Goal: Task Accomplishment & Management: Complete application form

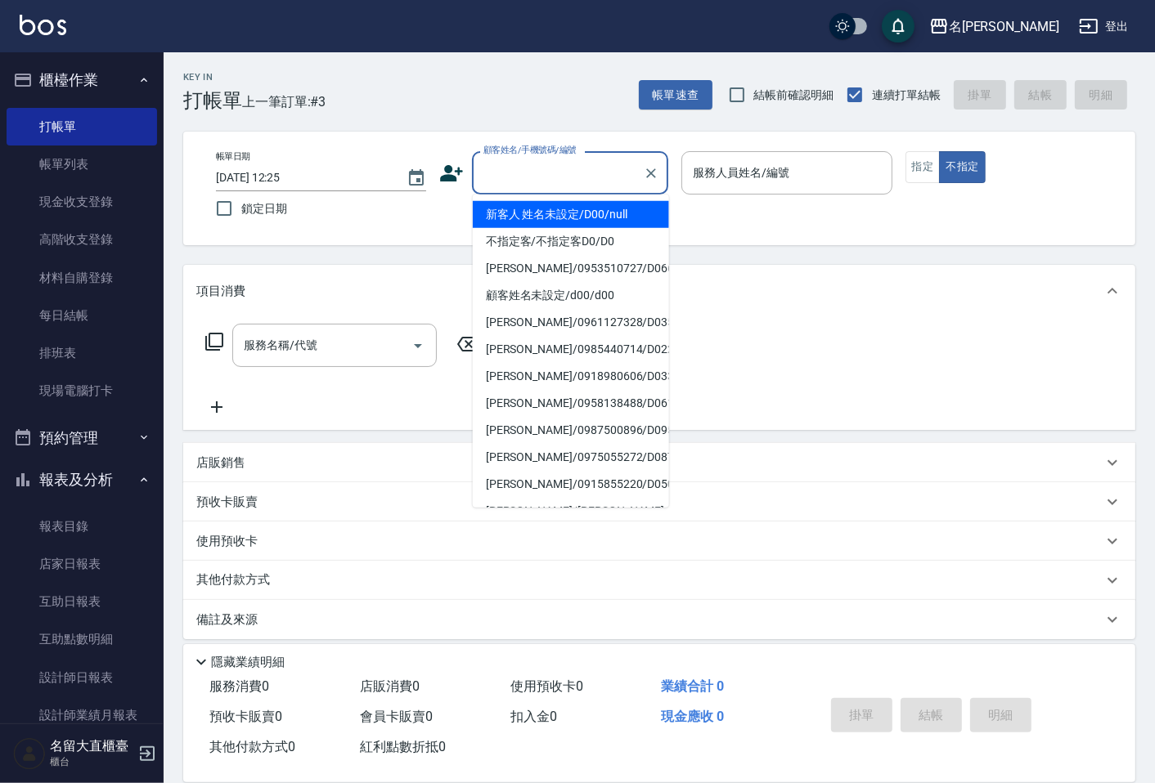
click at [552, 173] on input "顧客姓名/手機號碼/編號" at bounding box center [557, 173] width 157 height 29
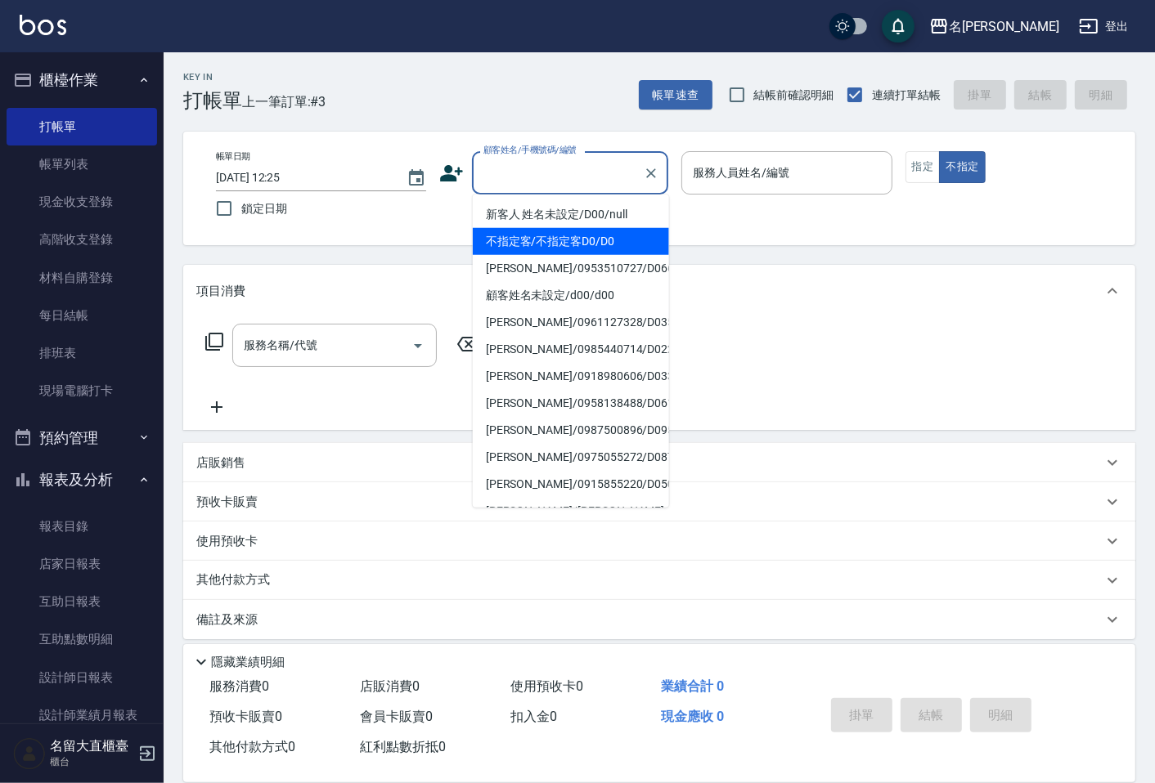
drag, startPoint x: 578, startPoint y: 247, endPoint x: 671, endPoint y: 207, distance: 100.7
click at [578, 247] on li "不指定客/不指定客D0/D0" at bounding box center [571, 241] width 196 height 27
type input "不指定客/不指定客D0/D0"
click at [622, 182] on input "不指定客/不指定客D0/D0" at bounding box center [557, 173] width 157 height 29
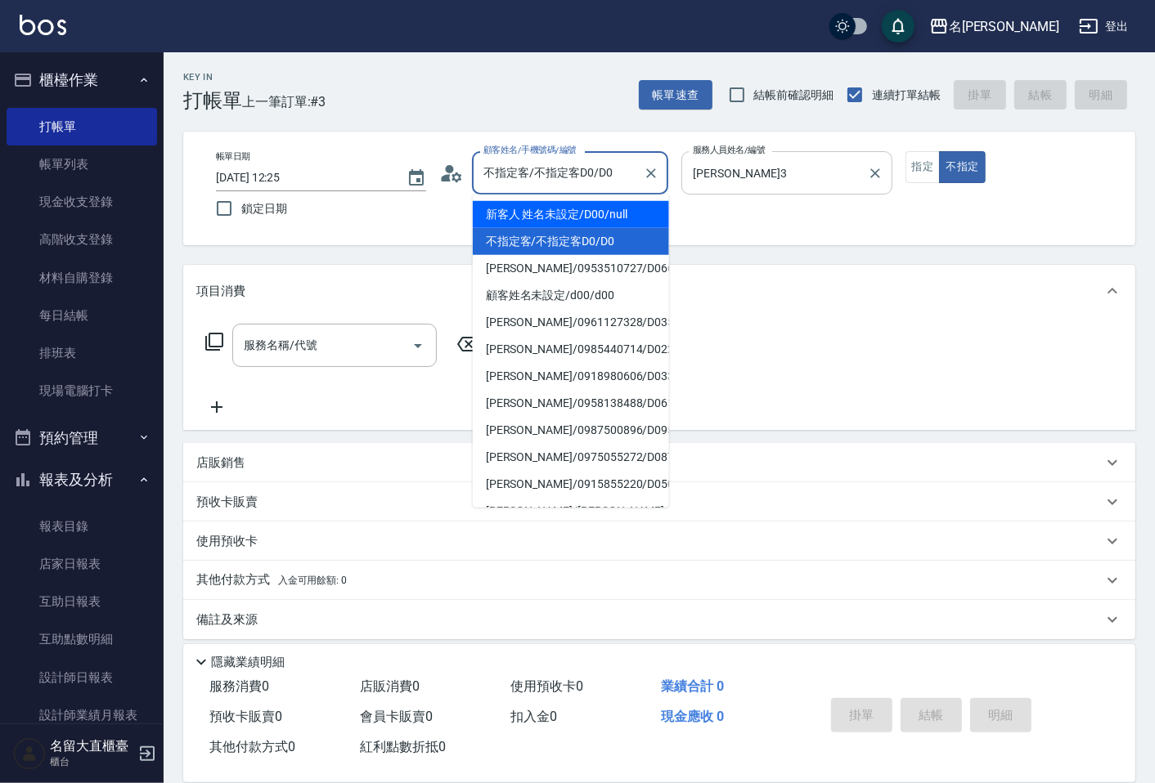
click at [716, 182] on input "[PERSON_NAME]3" at bounding box center [774, 173] width 171 height 29
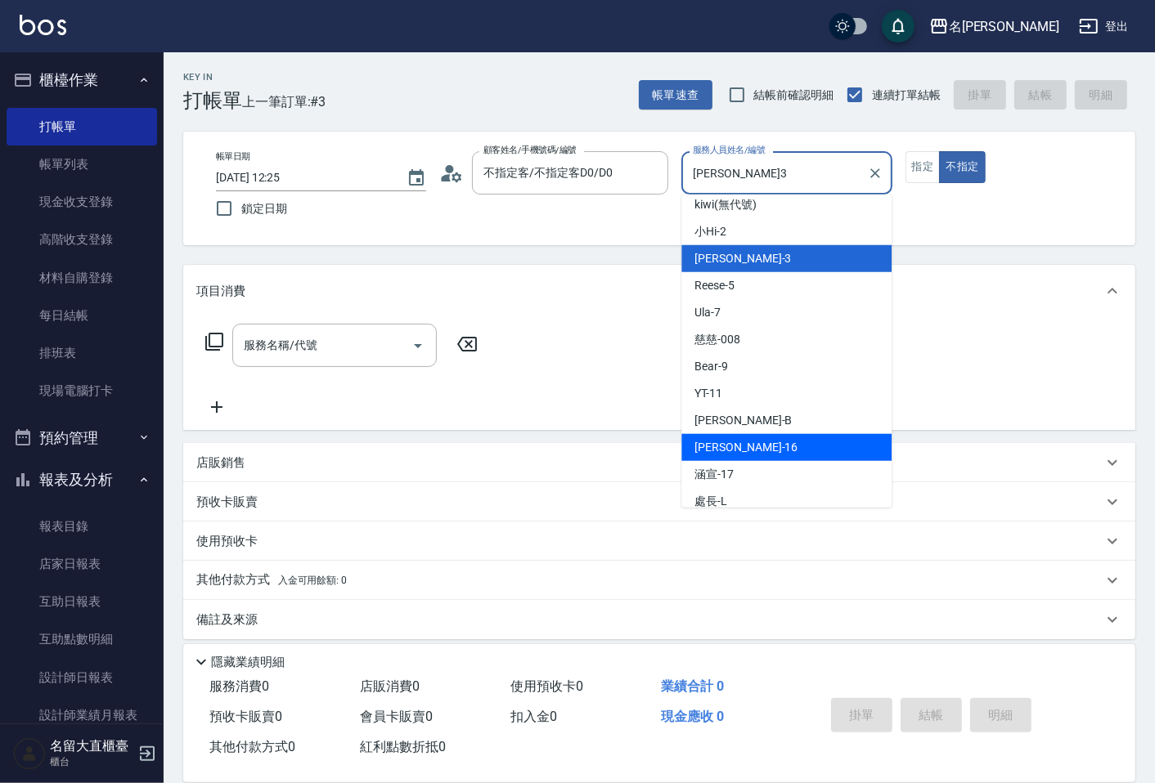
scroll to position [239, 0]
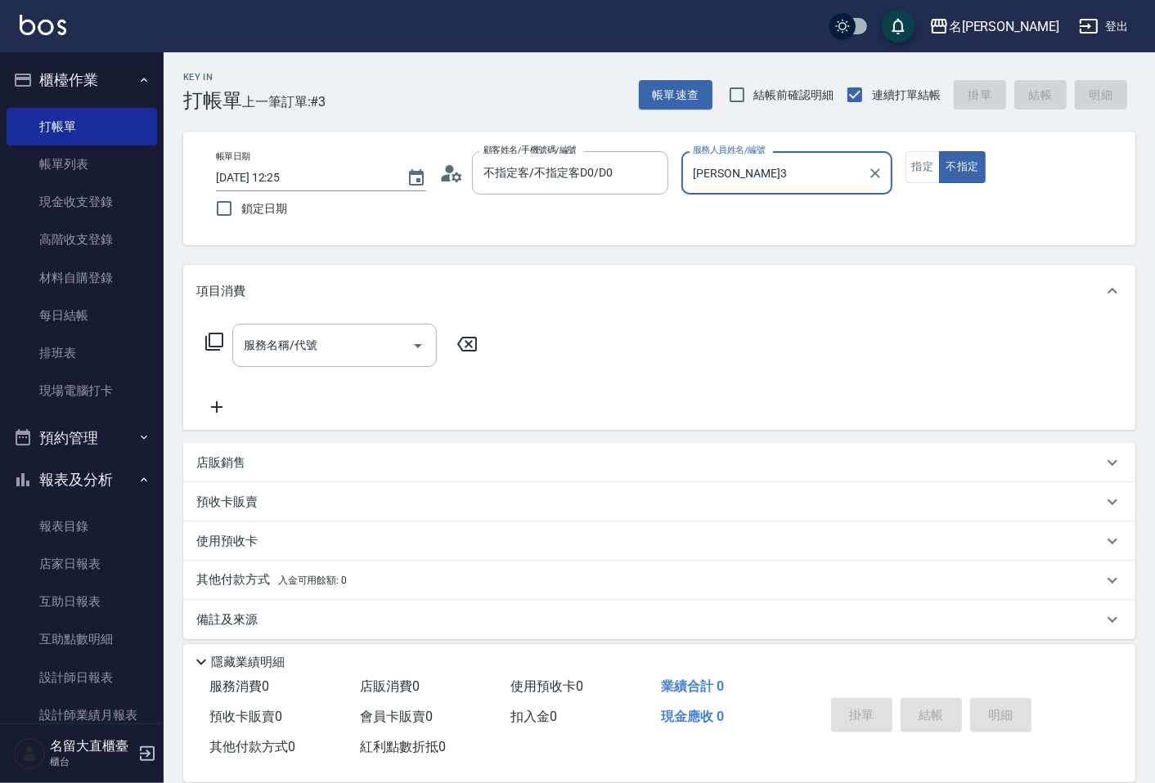
click at [712, 185] on input "[PERSON_NAME]3" at bounding box center [774, 173] width 171 height 29
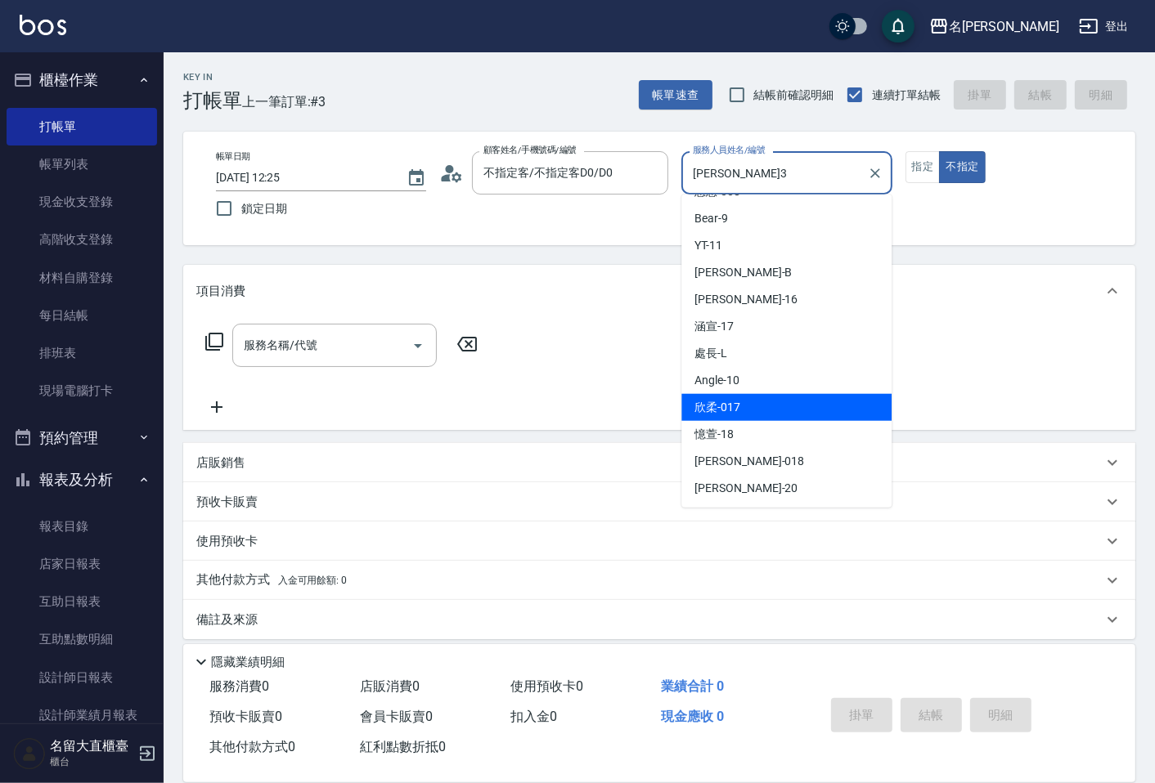
click at [729, 414] on span "欣柔 -017" at bounding box center [717, 407] width 46 height 17
type input "欣柔-017"
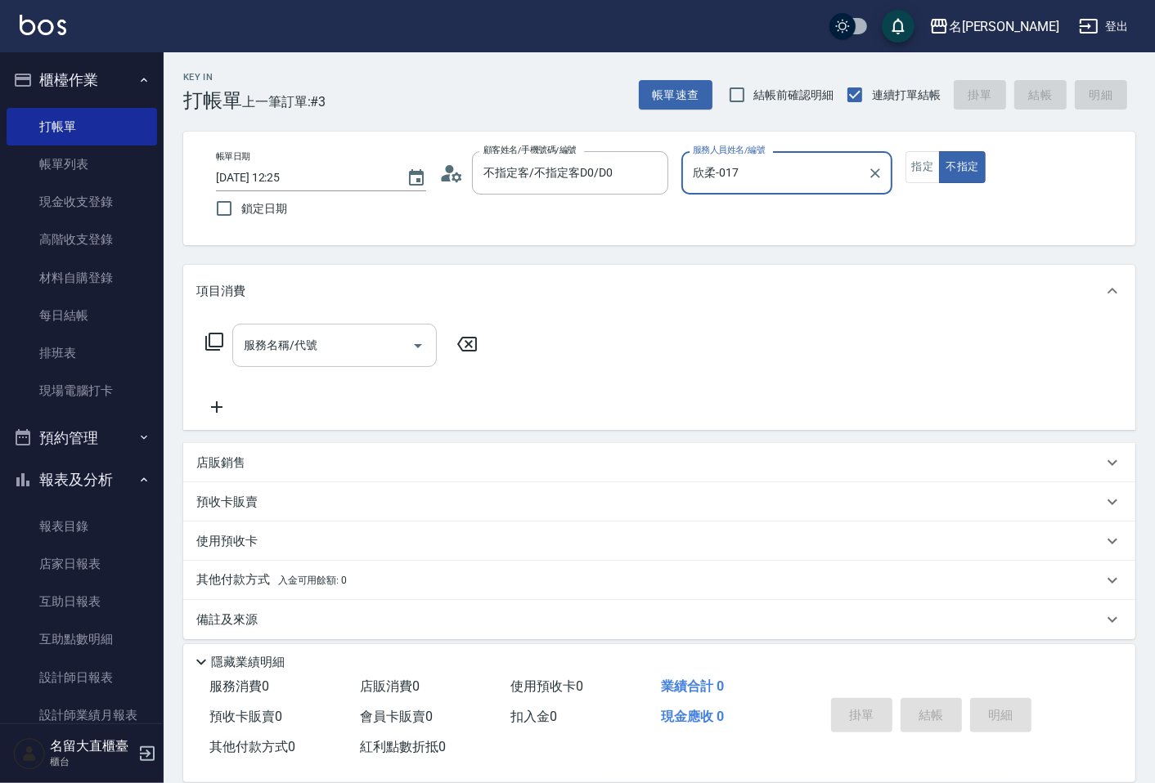
click at [389, 352] on input "服務名稱/代號" at bounding box center [322, 345] width 165 height 29
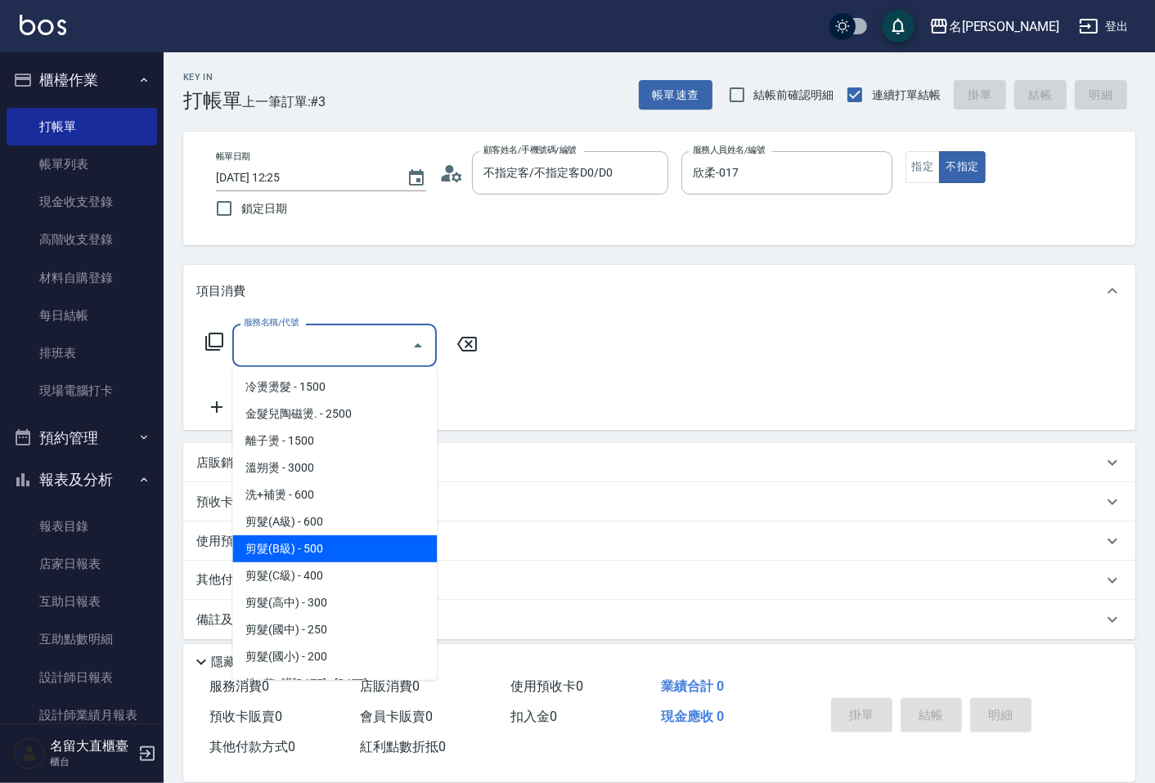
drag, startPoint x: 316, startPoint y: 550, endPoint x: 370, endPoint y: 487, distance: 84.1
click at [316, 549] on span "剪髮(B級) - 500" at bounding box center [334, 549] width 204 height 27
type input "剪髮(B級)(302)"
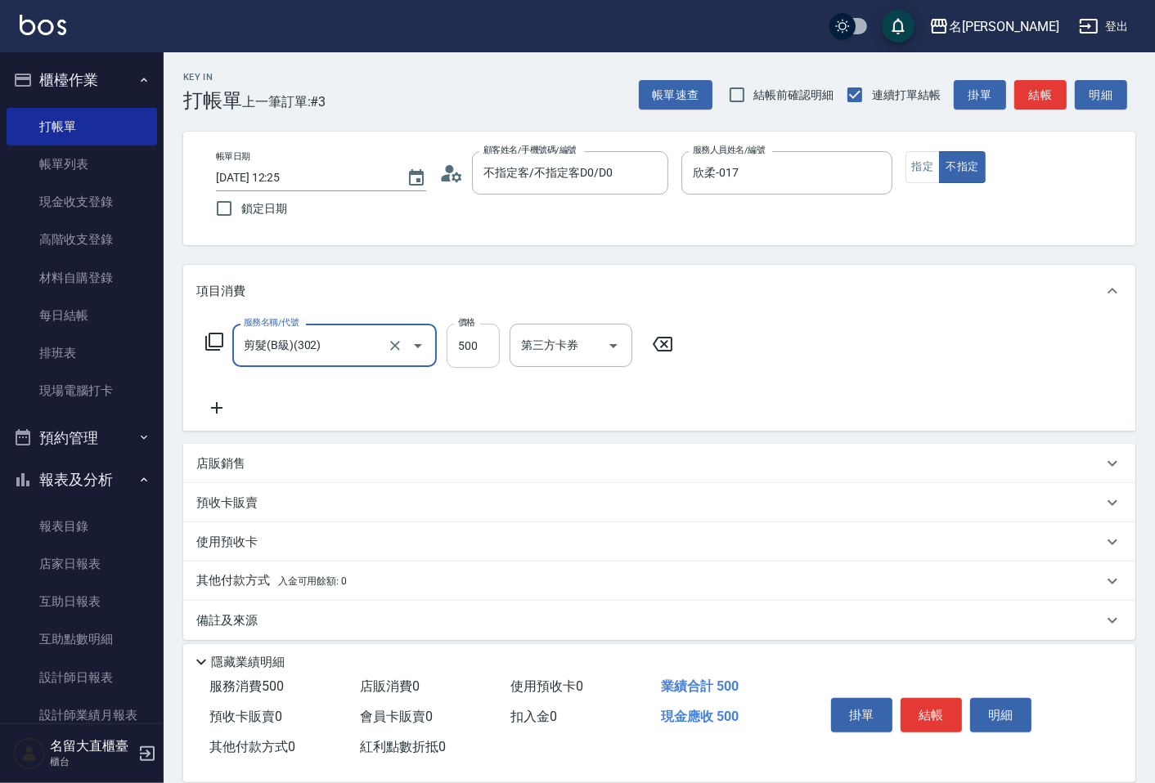
click at [460, 341] on input "500" at bounding box center [473, 346] width 53 height 44
type input "200"
click at [213, 413] on icon at bounding box center [216, 408] width 41 height 20
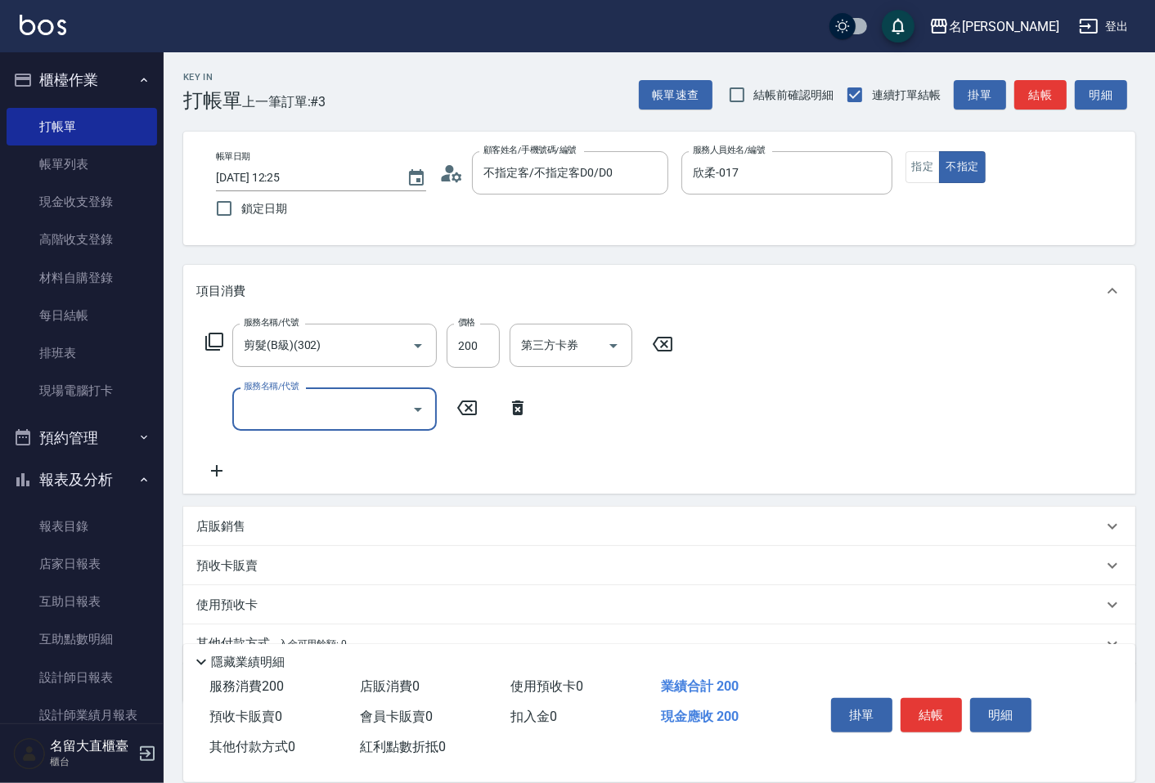
click at [260, 415] on input "服務名稱/代號" at bounding box center [322, 409] width 165 height 29
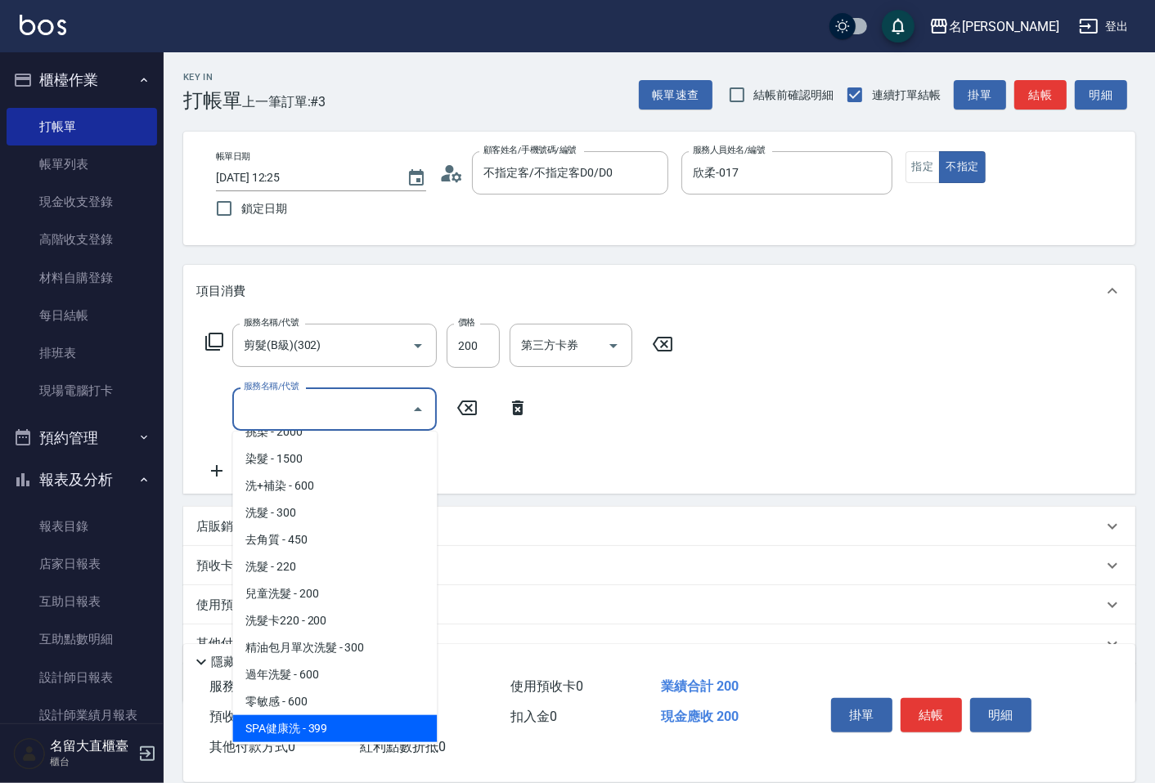
scroll to position [272, 0]
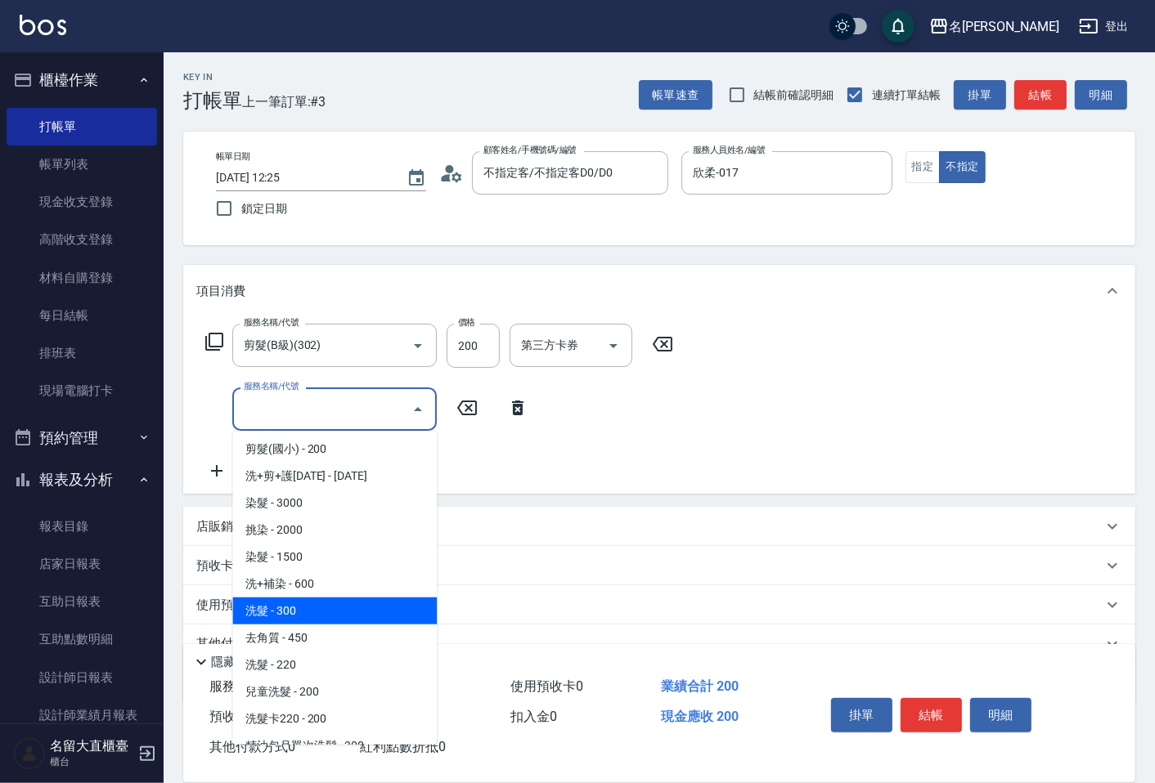
click at [299, 600] on span "洗髮 - 300" at bounding box center [334, 611] width 204 height 27
type input "洗髮(500)"
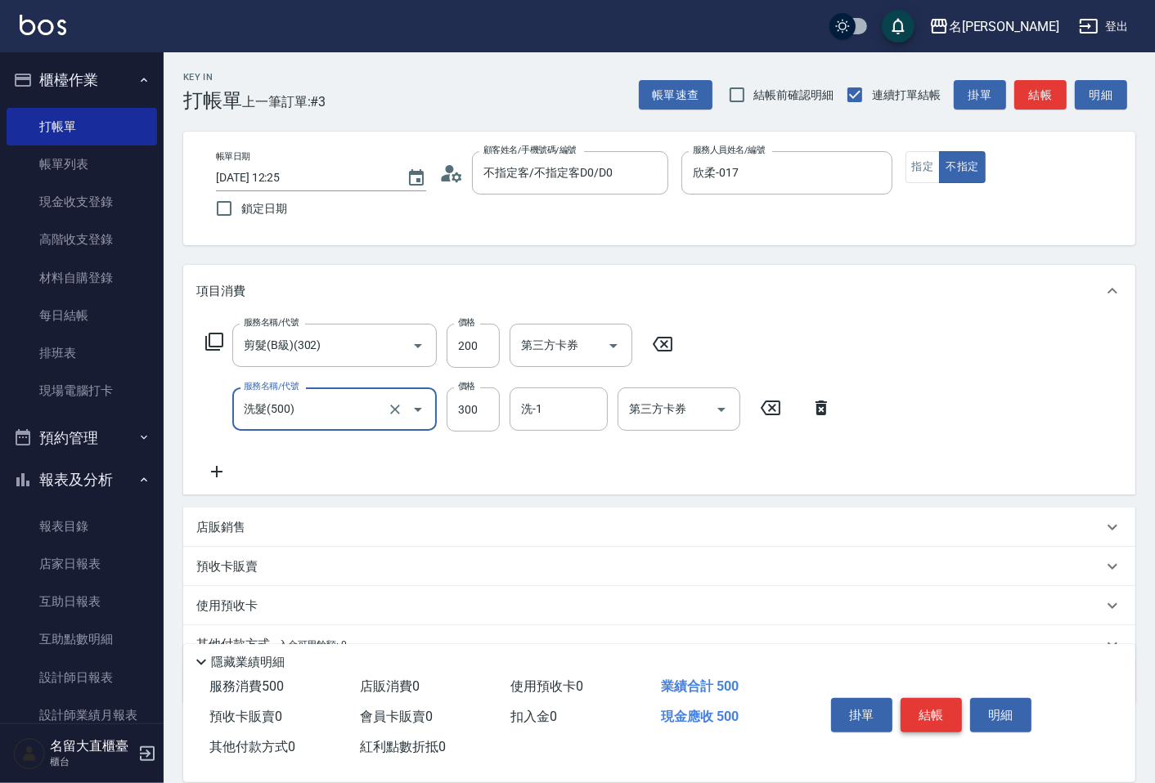
click at [921, 698] on button "結帳" at bounding box center [930, 715] width 61 height 34
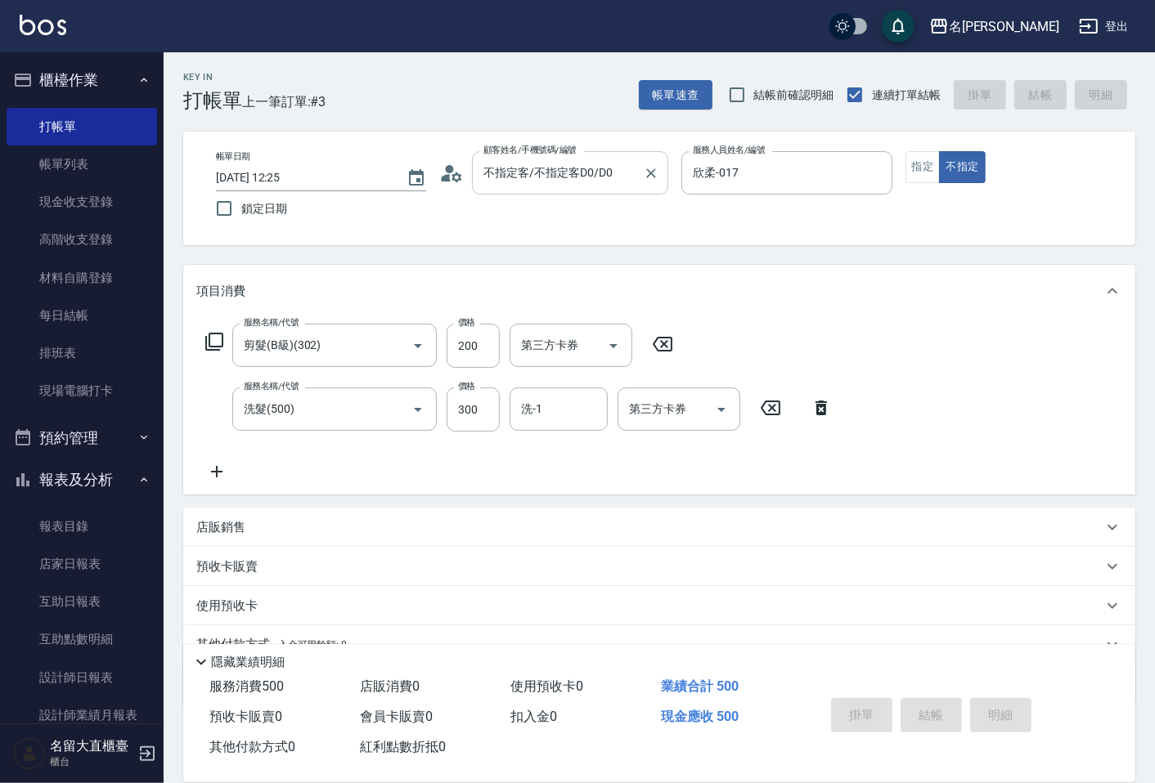
type input "[DATE] 15:00"
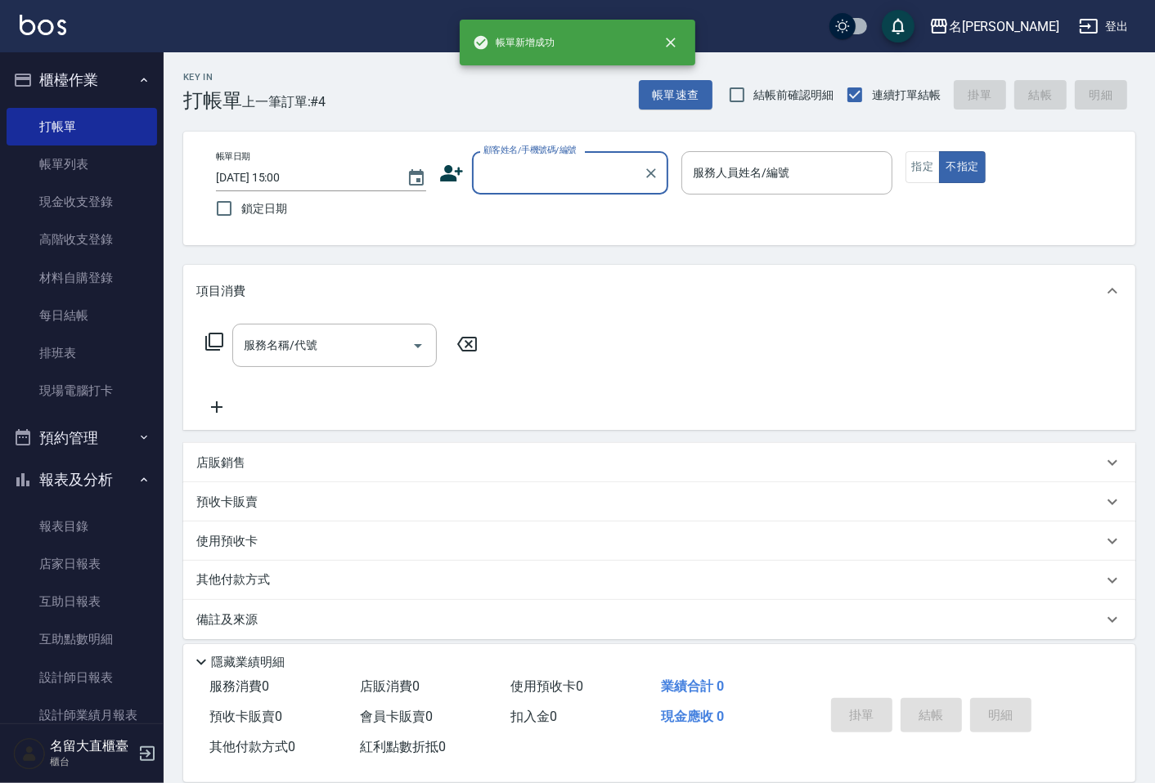
click at [566, 184] on input "顧客姓名/手機號碼/編號" at bounding box center [557, 173] width 157 height 29
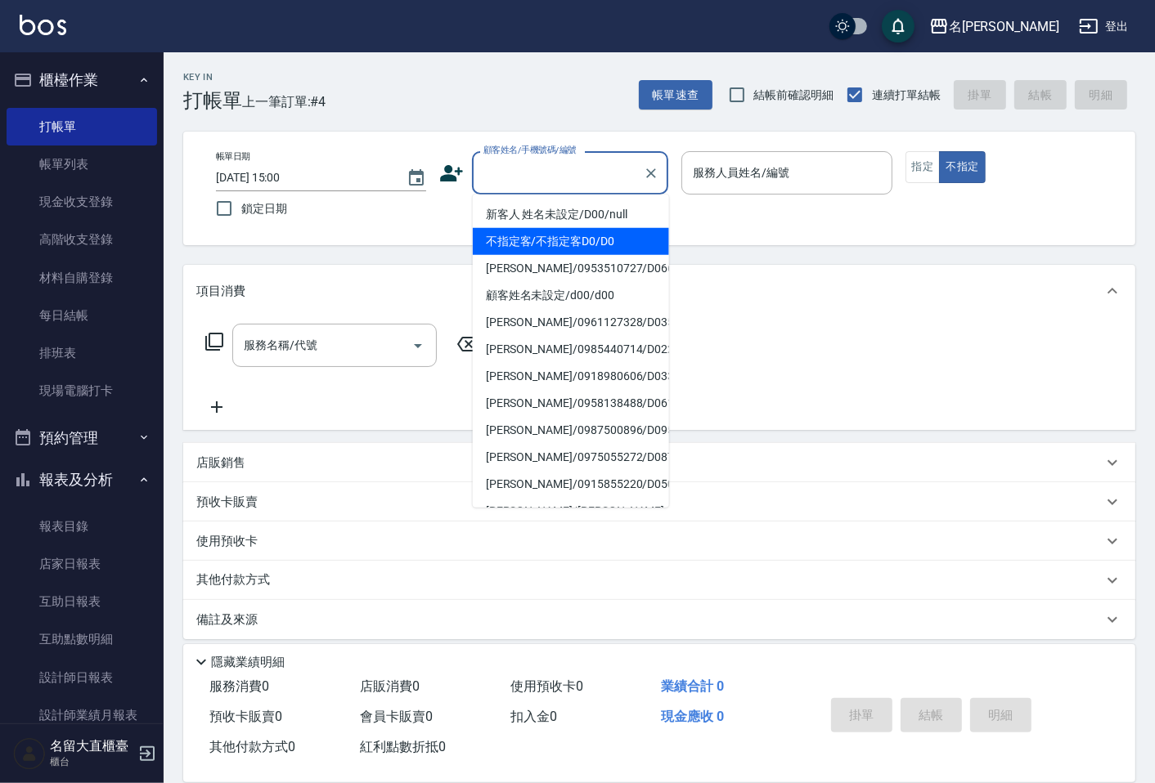
click at [567, 231] on li "不指定客/不指定客D0/D0" at bounding box center [571, 241] width 196 height 27
type input "不指定客/不指定客D0/D0"
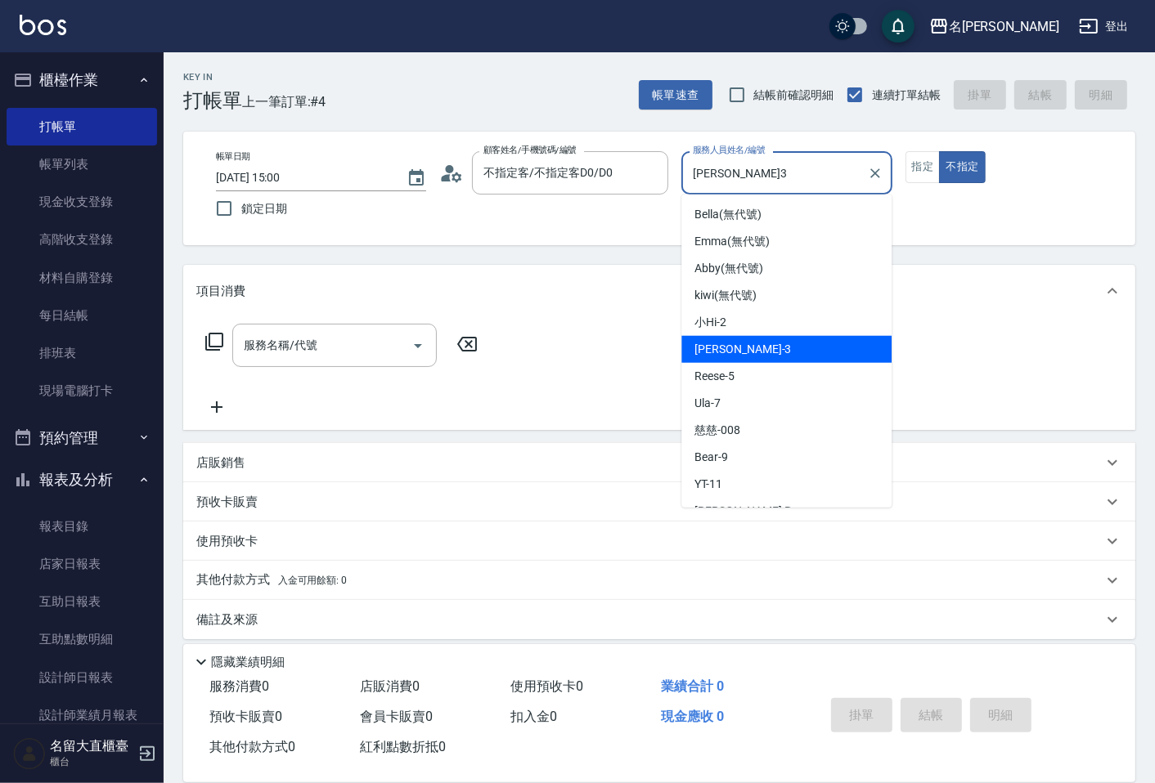
click at [738, 174] on input "[PERSON_NAME]3" at bounding box center [774, 173] width 171 height 29
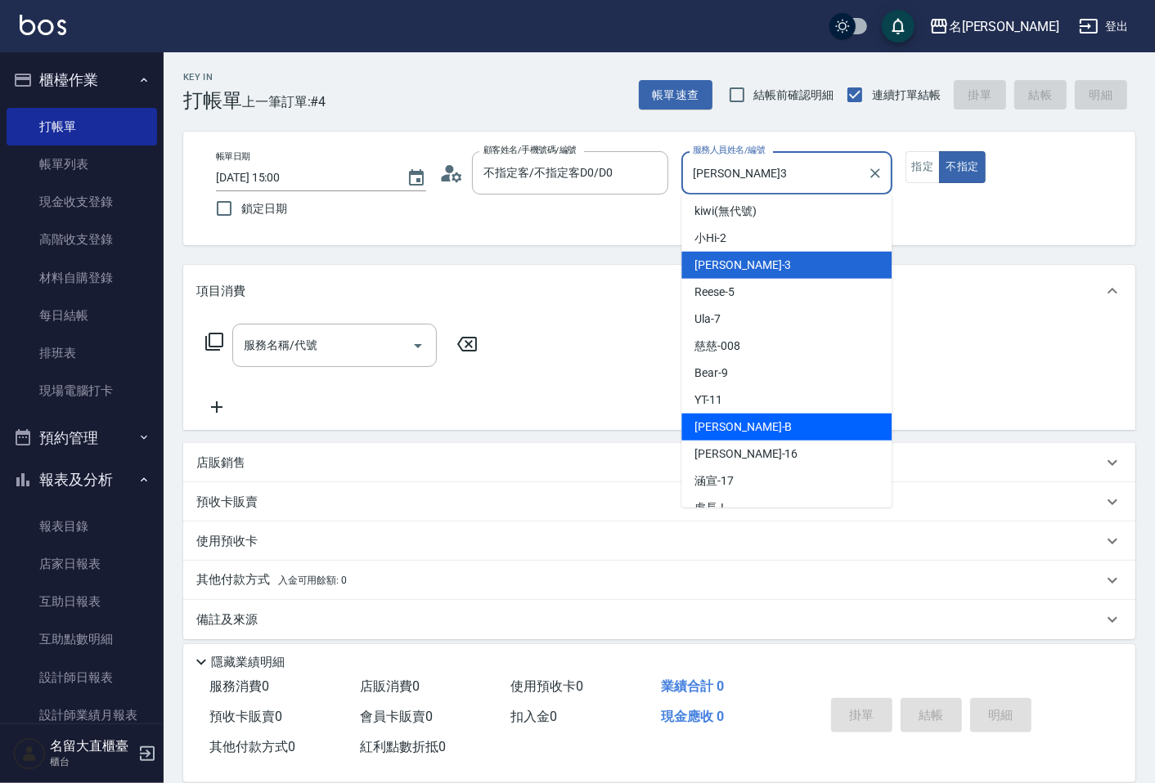
scroll to position [182, 0]
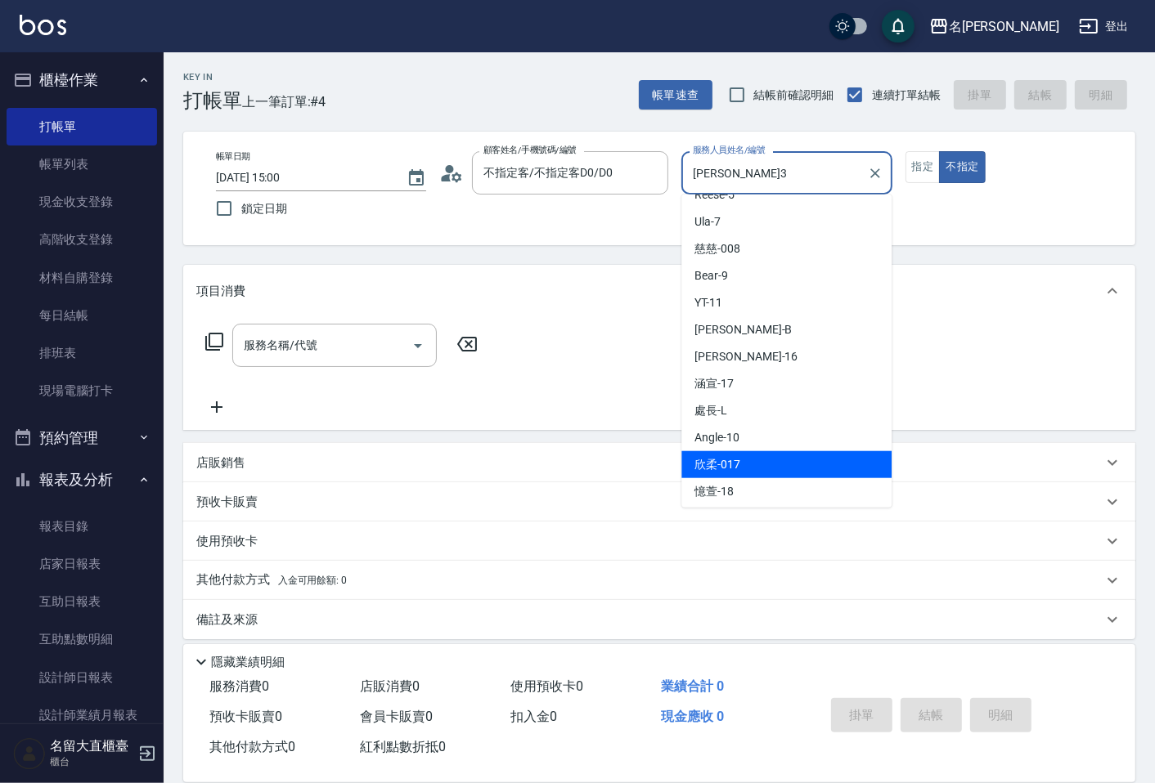
click at [746, 467] on div "欣柔 -017" at bounding box center [786, 464] width 210 height 27
type input "欣柔-017"
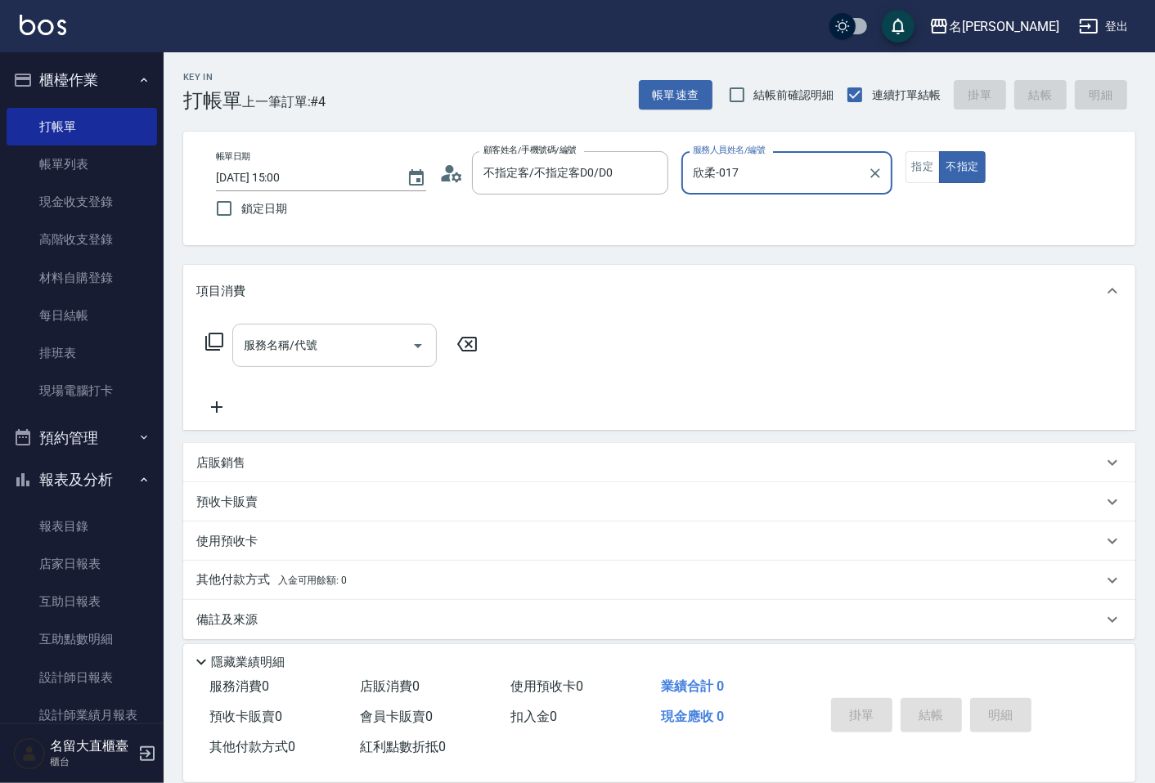
click at [327, 332] on input "服務名稱/代號" at bounding box center [322, 345] width 165 height 29
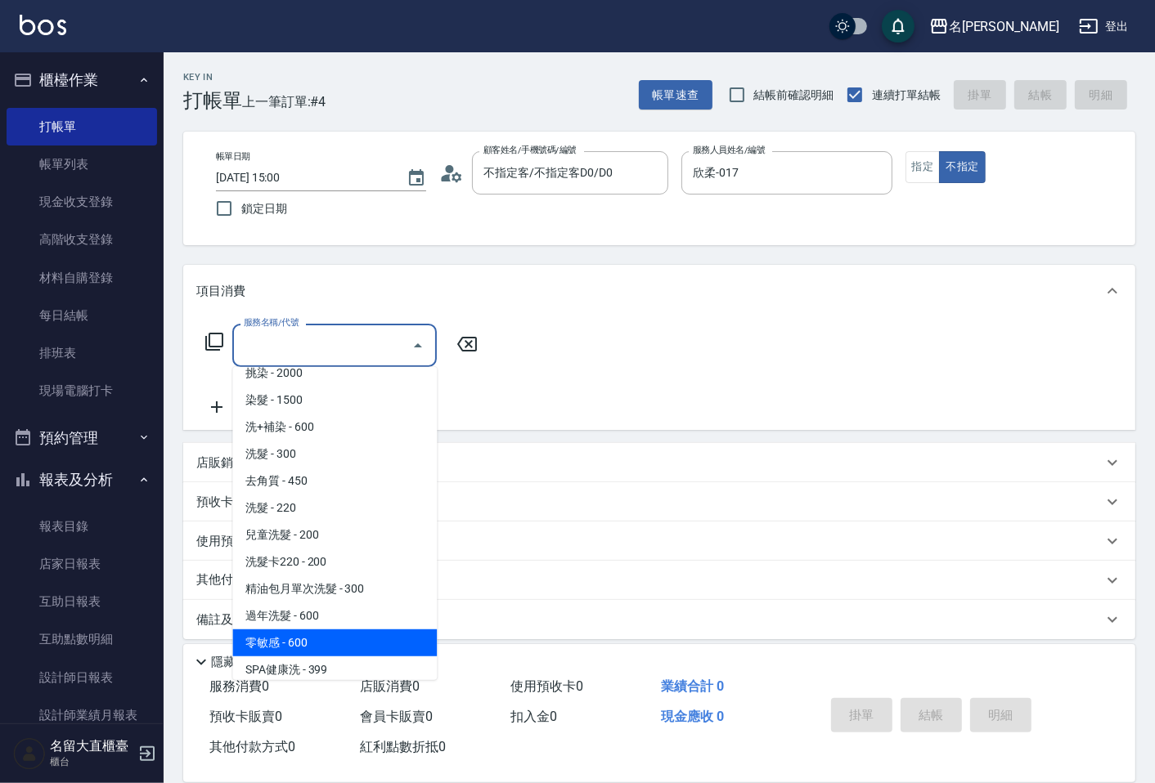
scroll to position [363, 0]
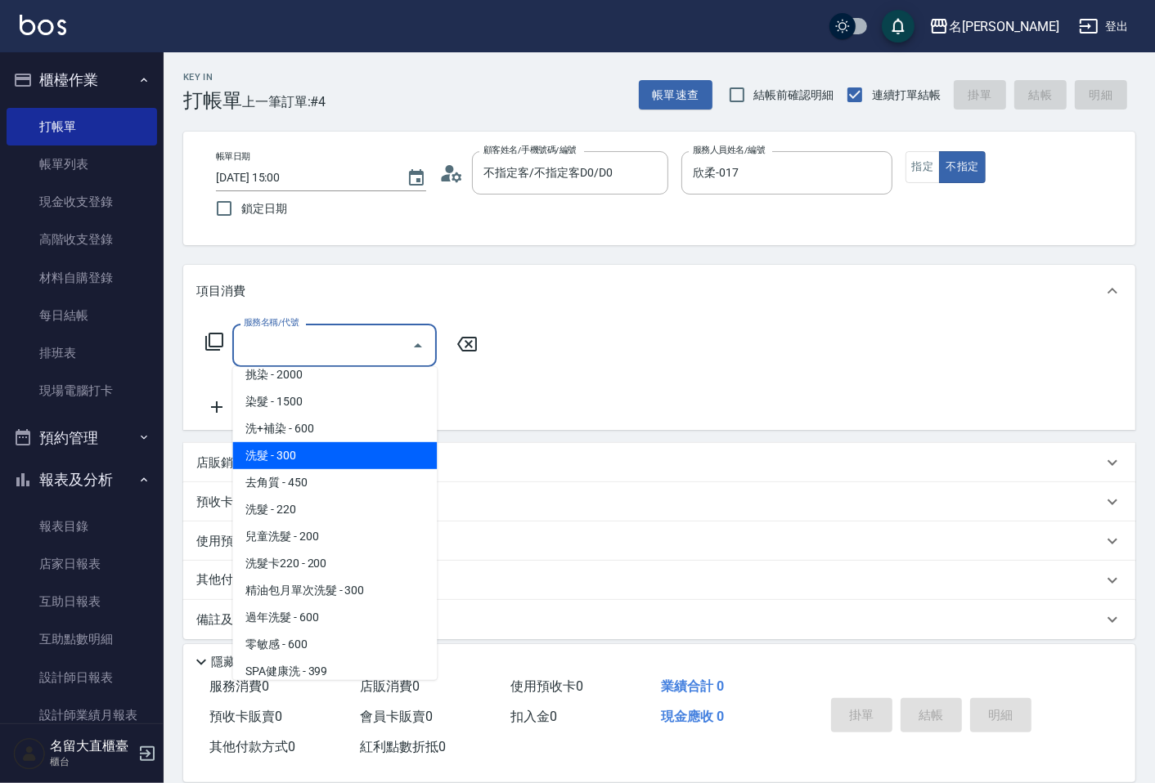
click at [289, 459] on span "洗髮 - 300" at bounding box center [334, 455] width 204 height 27
type input "洗髮(500)"
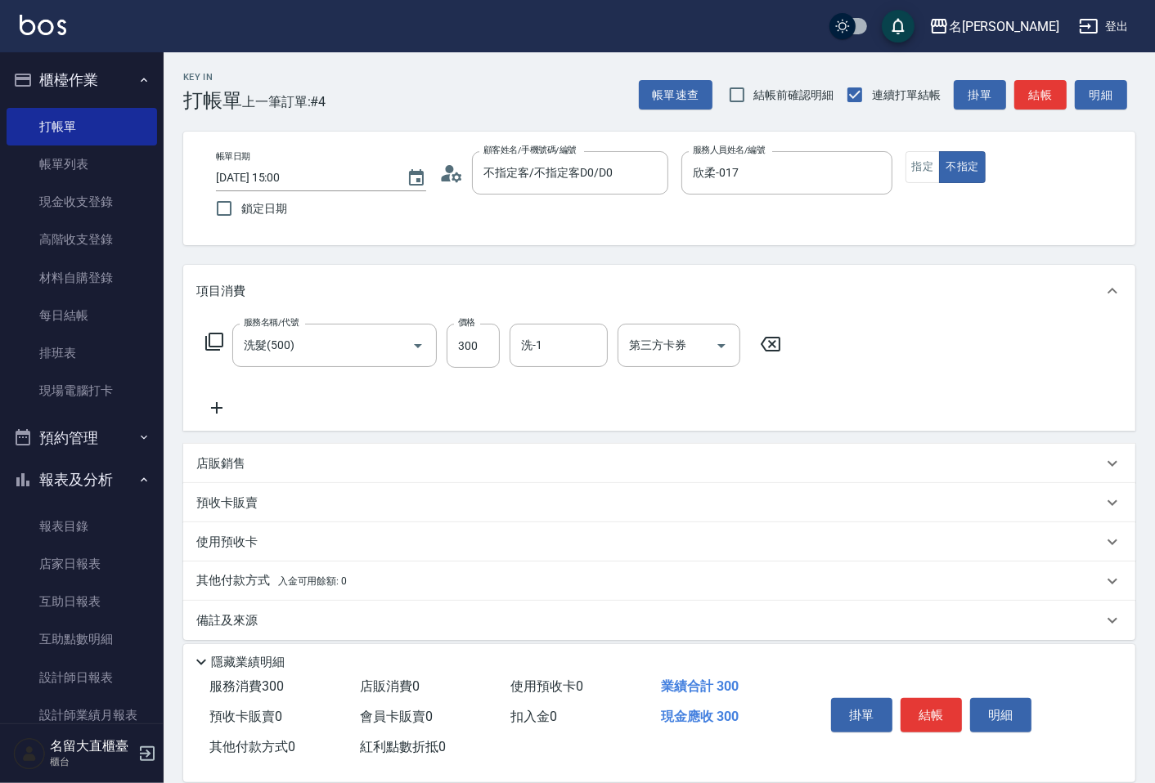
click at [221, 410] on icon at bounding box center [216, 408] width 41 height 20
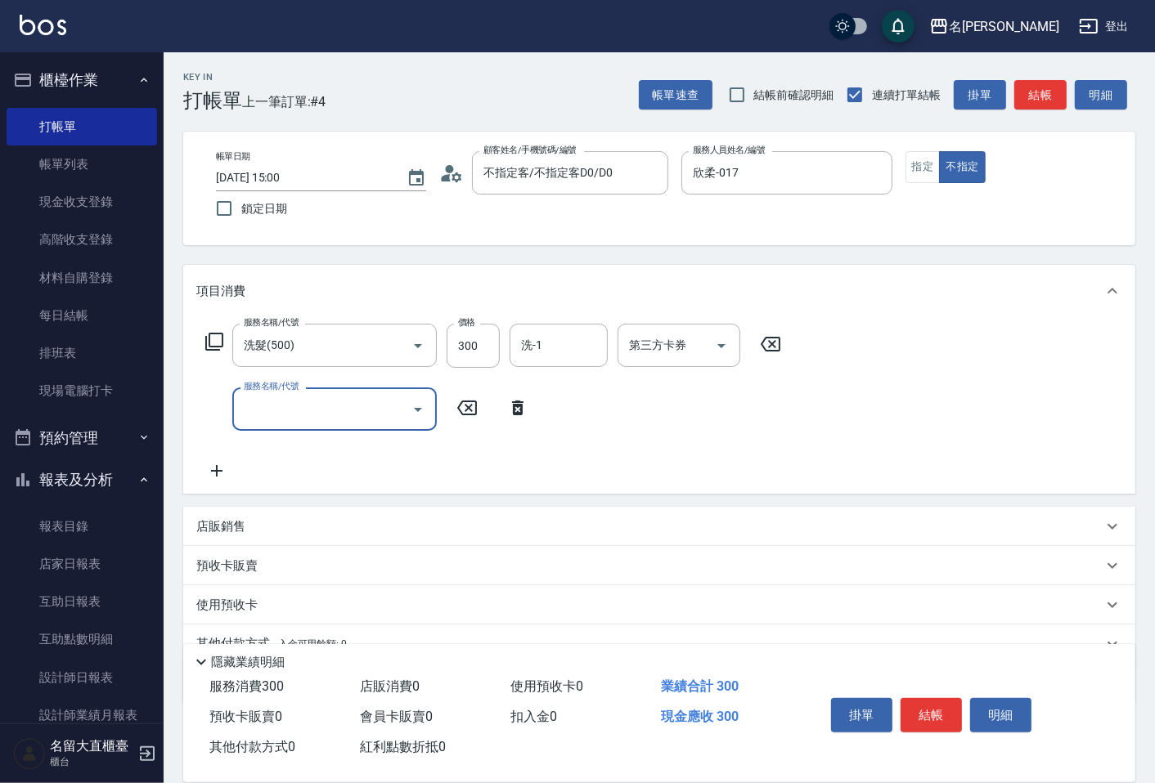
click at [264, 402] on input "服務名稱/代號" at bounding box center [322, 409] width 165 height 29
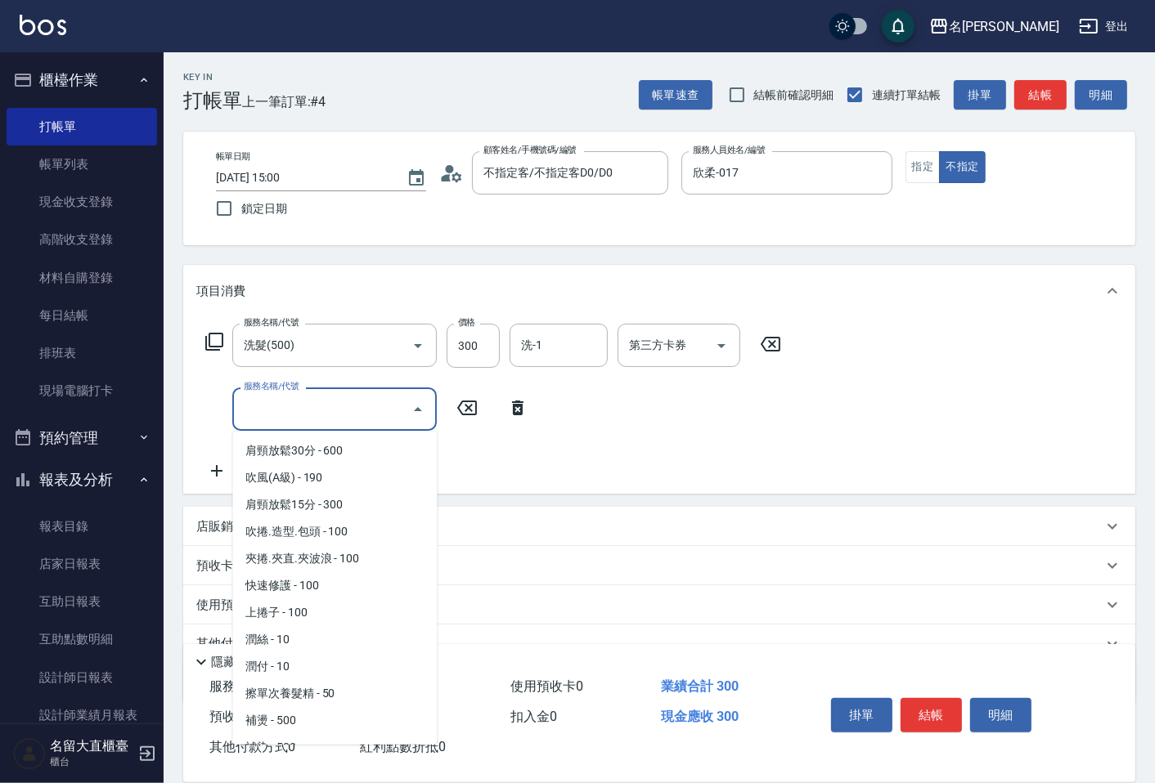
scroll to position [1544, 0]
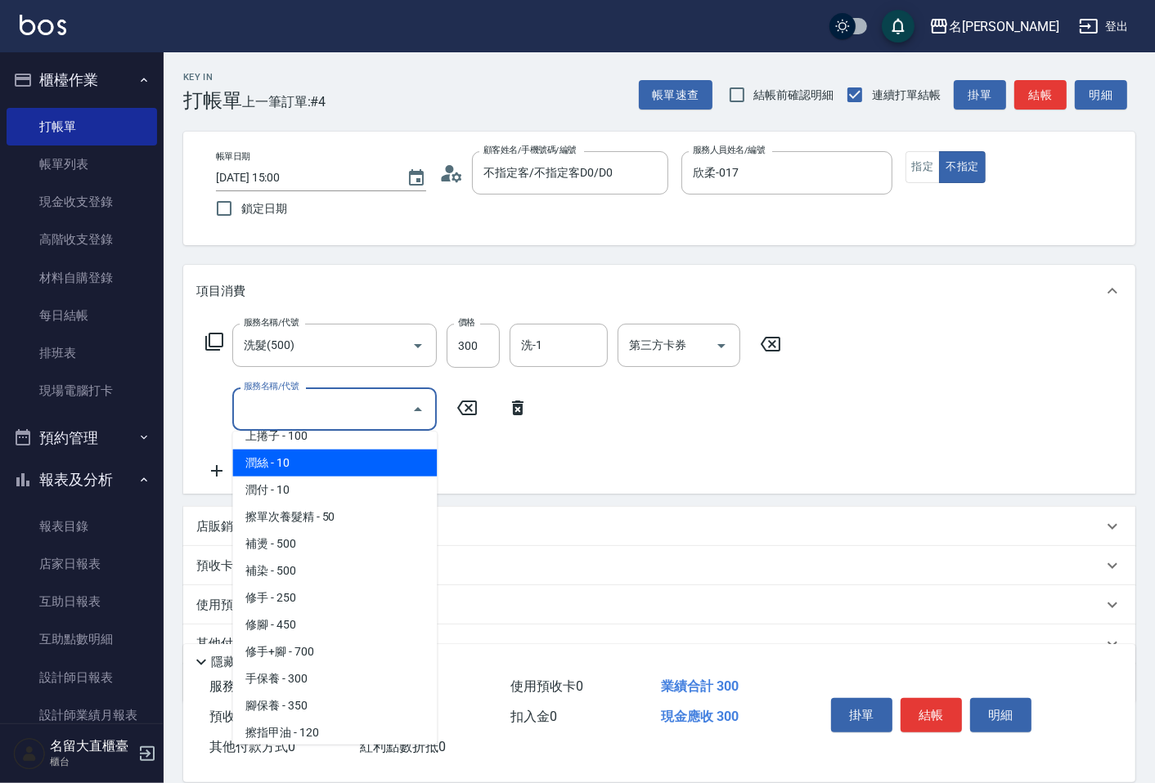
click at [288, 454] on span "潤絲 - 10" at bounding box center [334, 463] width 204 height 27
type input "[PERSON_NAME](802)"
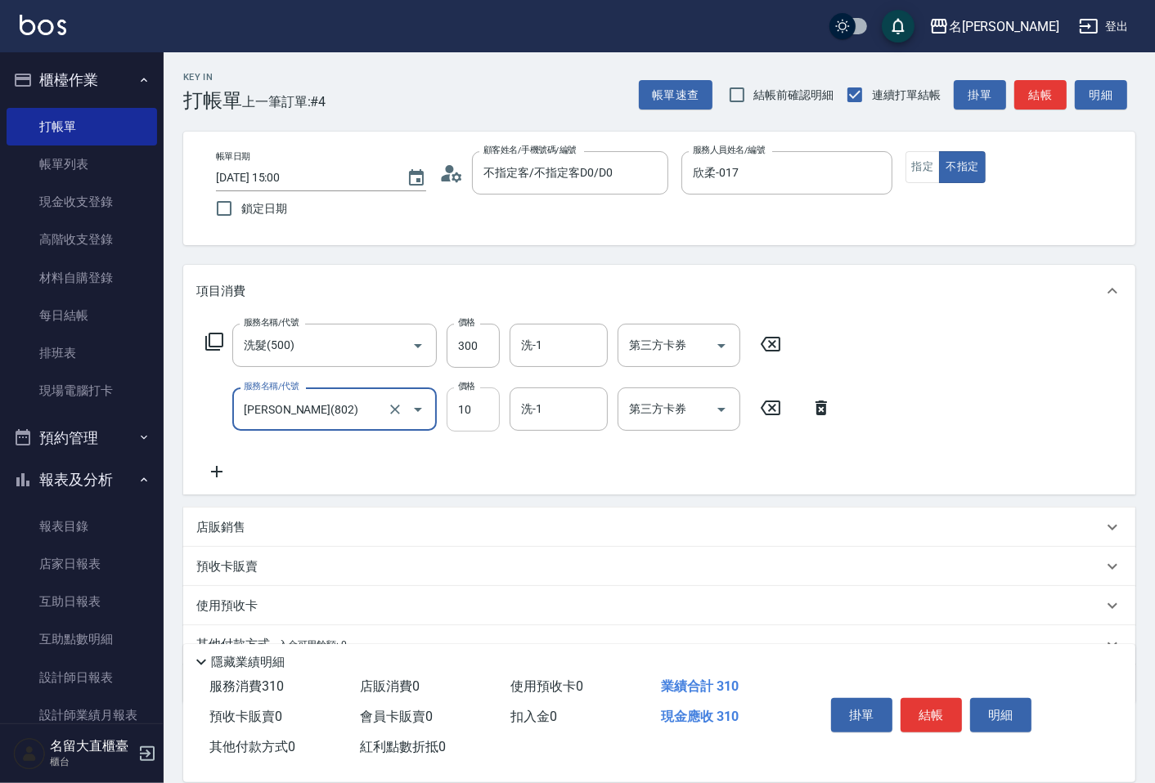
click at [451, 412] on input "10" at bounding box center [473, 410] width 53 height 44
type input "20"
click at [797, 469] on div "服務名稱/代號 洗髮(500) 服務名稱/代號 價格 300 價格 洗-1 洗-1 第三方卡券 第三方卡券 服務名稱/代號 潤絲(802) 服務名稱/代號 價…" at bounding box center [518, 403] width 645 height 158
click at [926, 702] on button "結帳" at bounding box center [930, 715] width 61 height 34
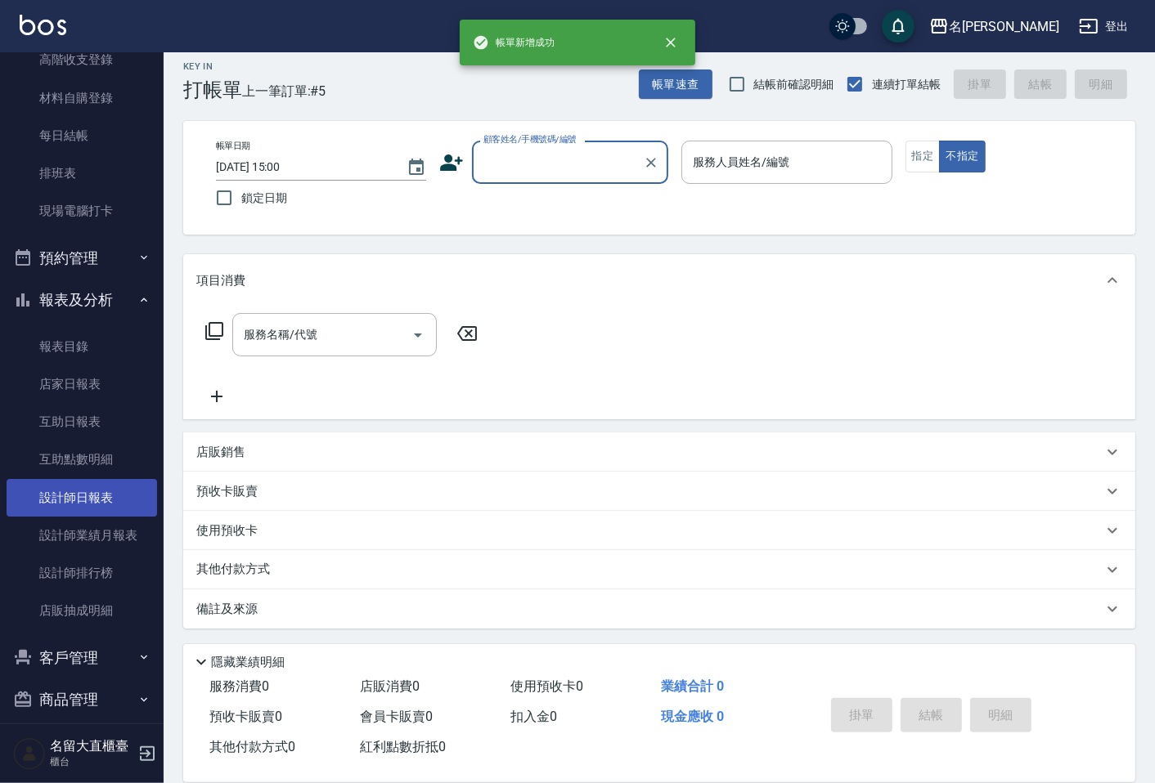
scroll to position [182, 0]
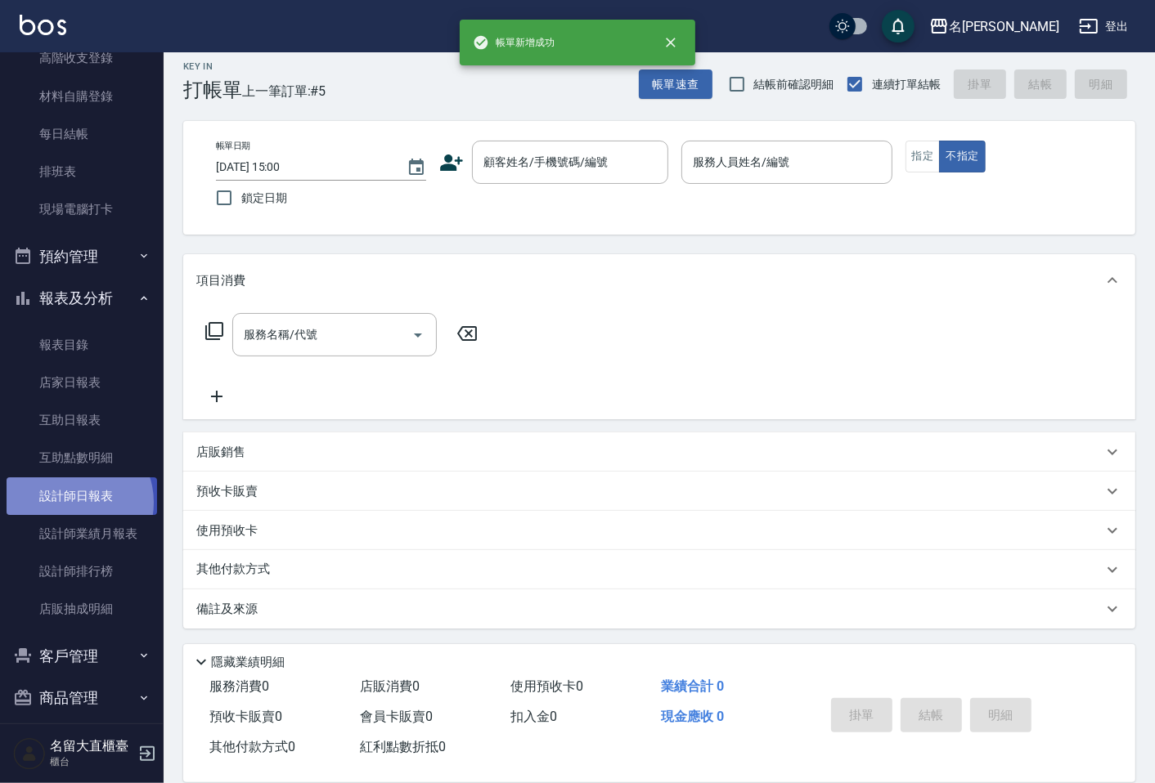
click at [74, 502] on link "設計師日報表" at bounding box center [82, 497] width 150 height 38
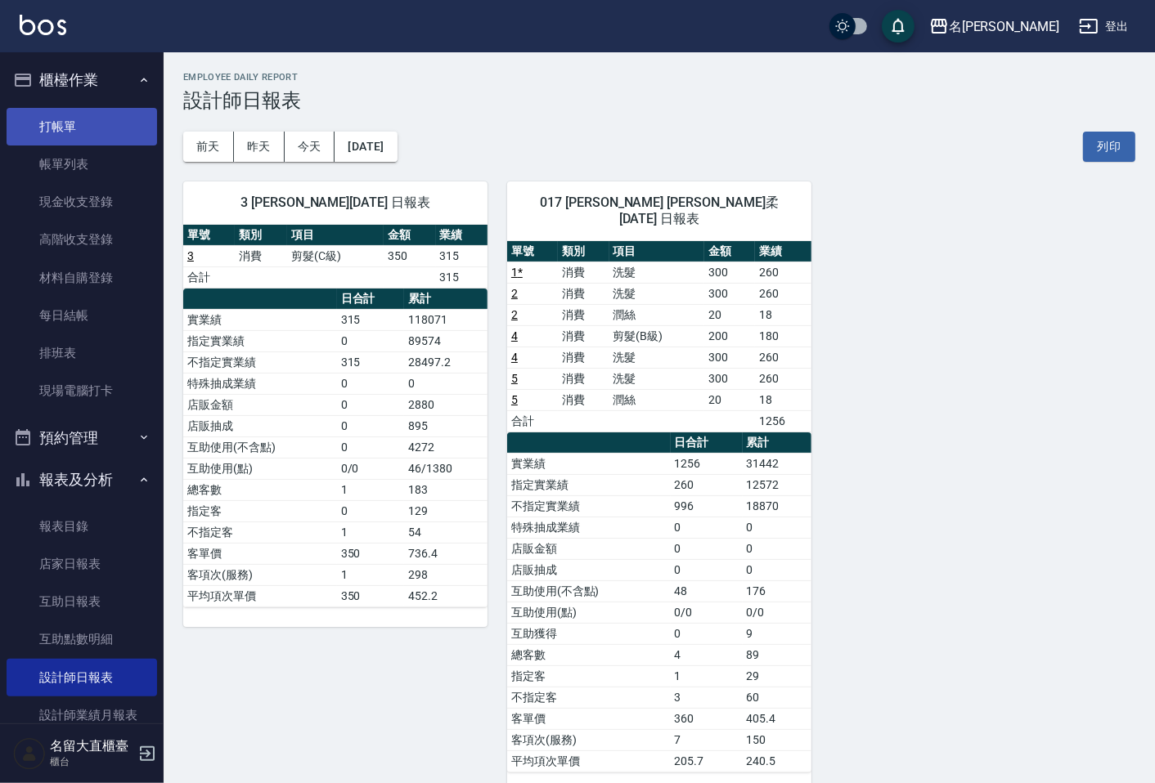
click at [34, 137] on link "打帳單" at bounding box center [82, 127] width 150 height 38
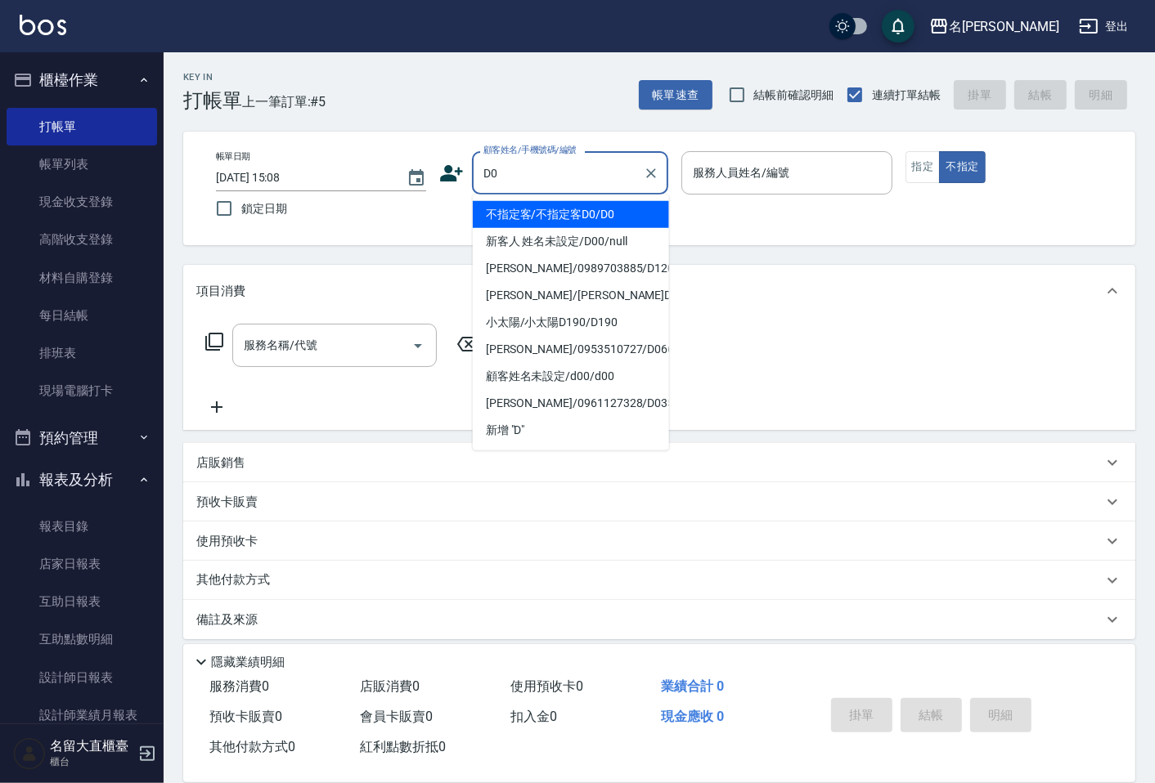
type input "不指定客/不指定客D0/D0"
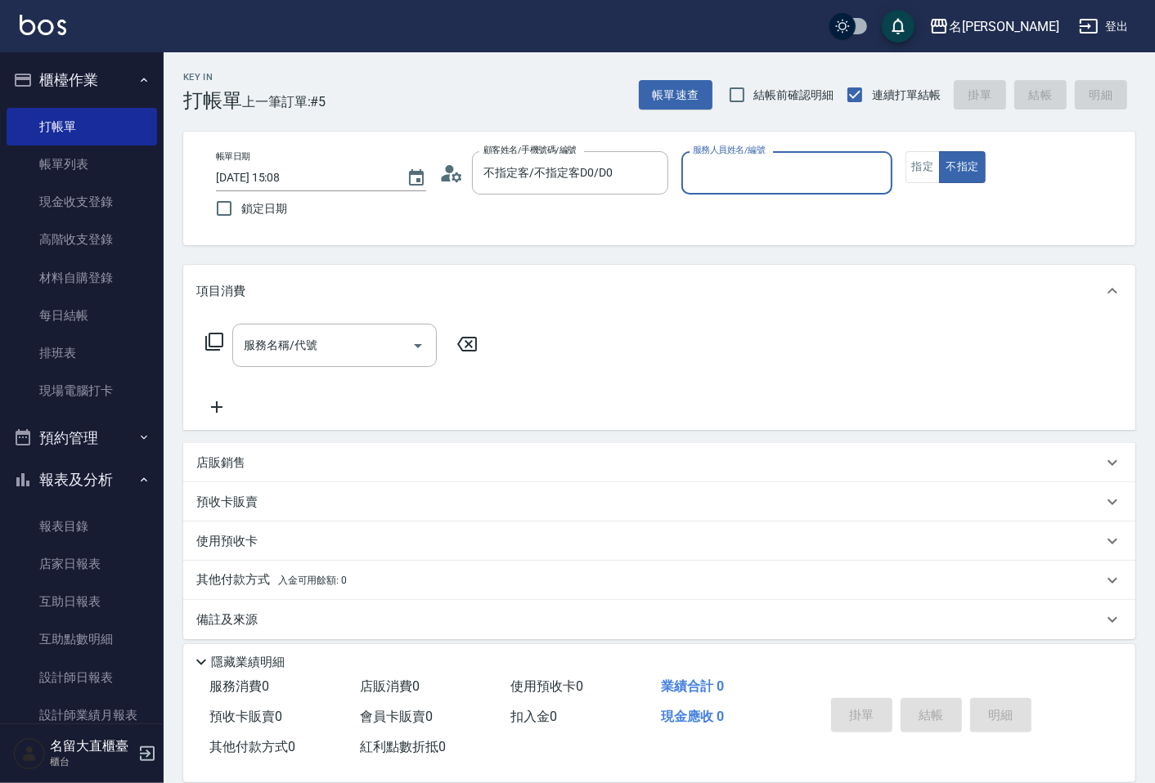
type input "[PERSON_NAME]3"
click at [939, 151] on button "不指定" at bounding box center [962, 167] width 46 height 32
type button "false"
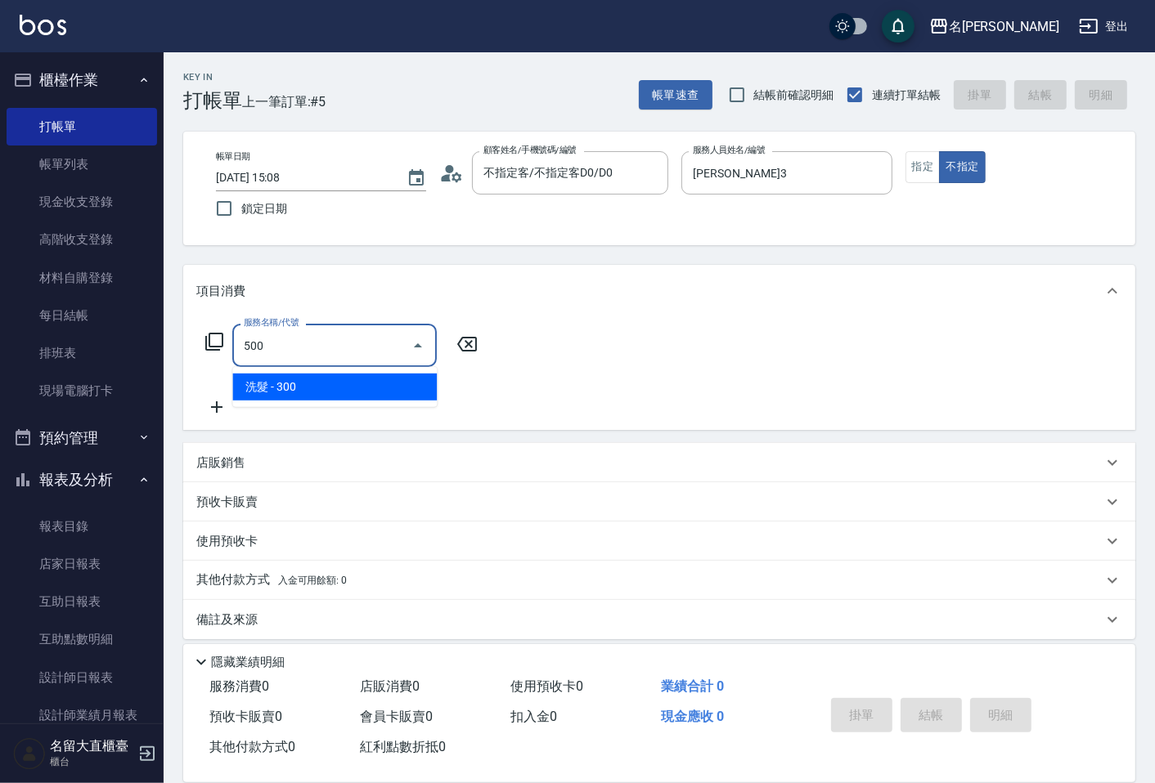
type input "洗髮(500)"
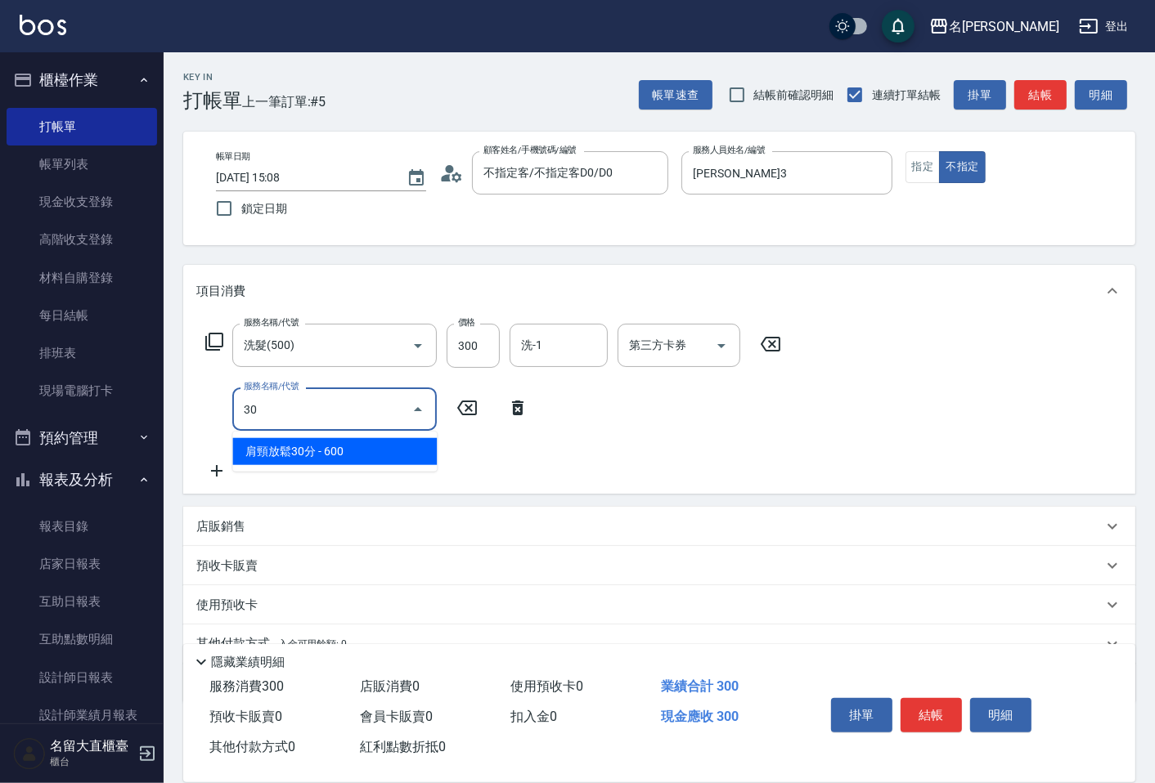
type input "3"
type input "[PERSON_NAME](802)"
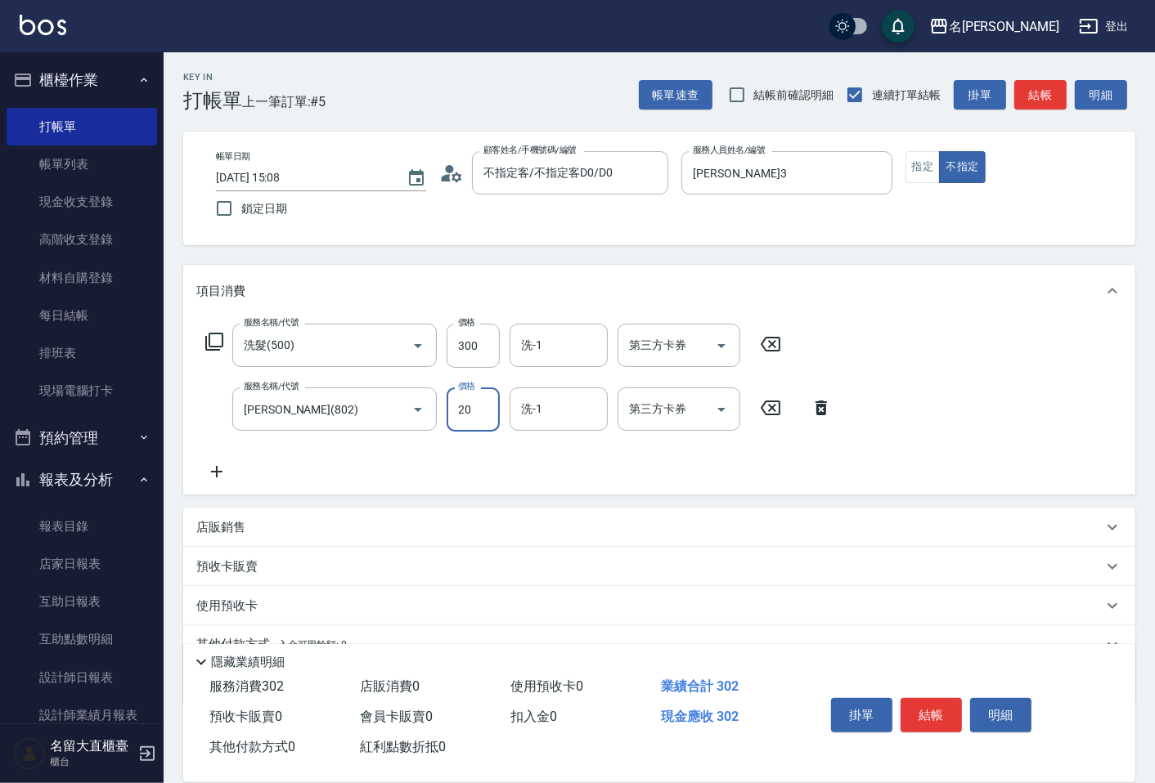
type input "20"
click at [955, 716] on button "結帳" at bounding box center [930, 715] width 61 height 34
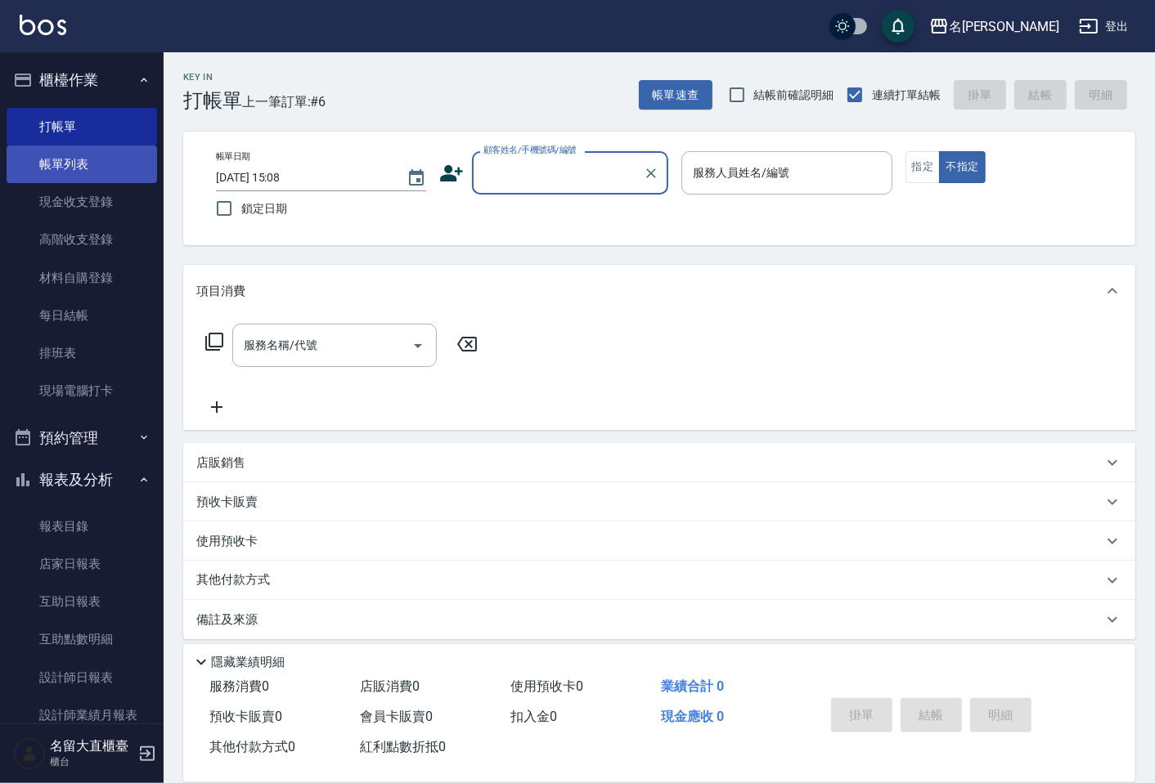
click at [121, 173] on link "帳單列表" at bounding box center [82, 165] width 150 height 38
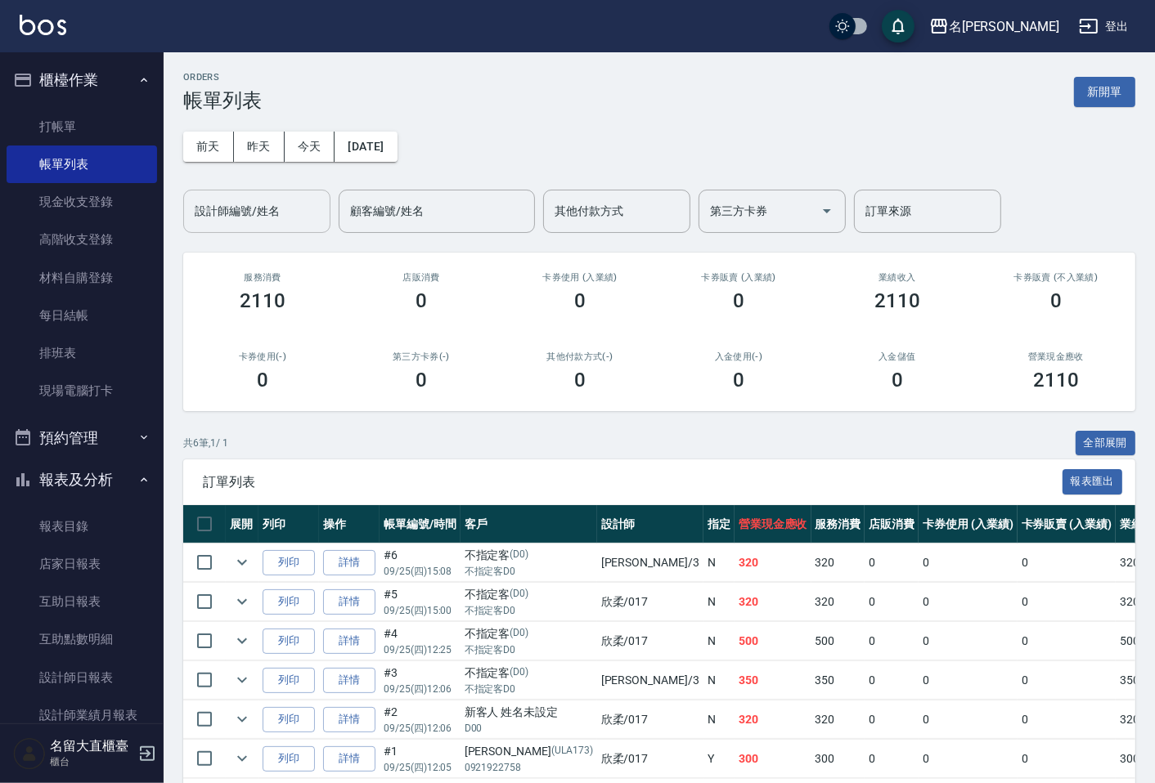
click at [257, 215] on input "設計師編號/姓名" at bounding box center [257, 211] width 132 height 29
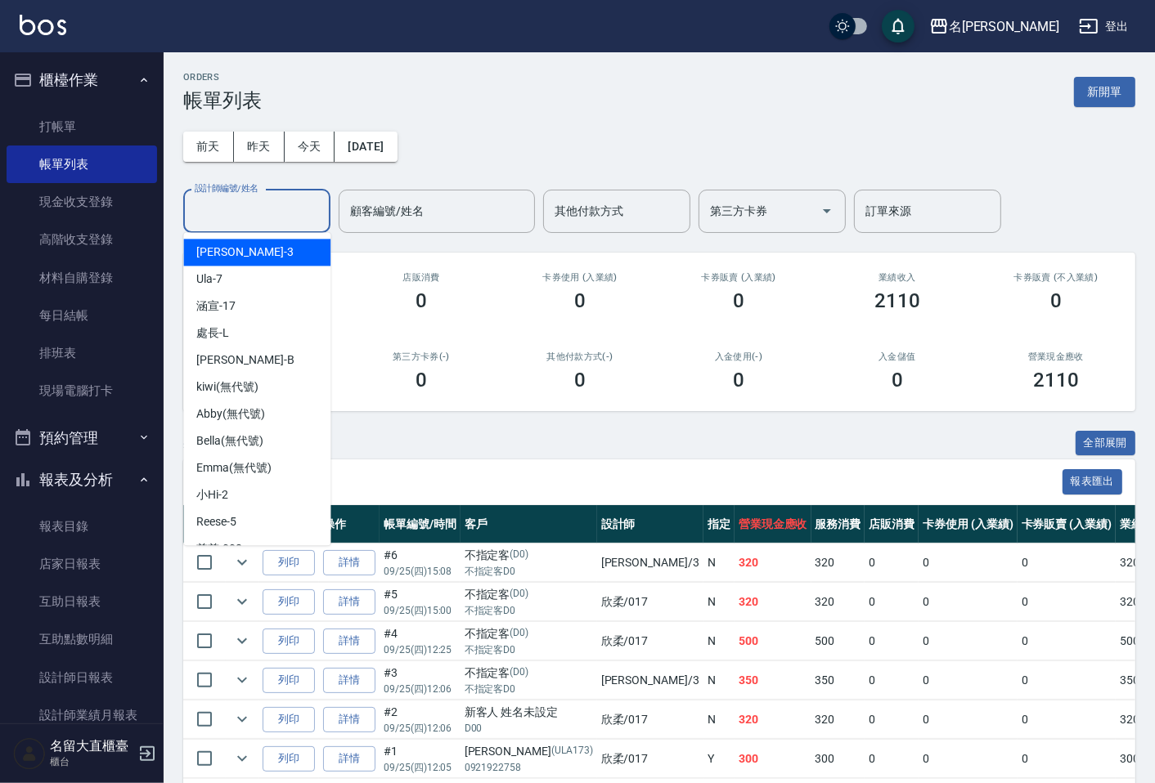
click at [257, 260] on div "[PERSON_NAME]3" at bounding box center [256, 252] width 147 height 27
type input "[PERSON_NAME]3"
